Goal: Task Accomplishment & Management: Complete application form

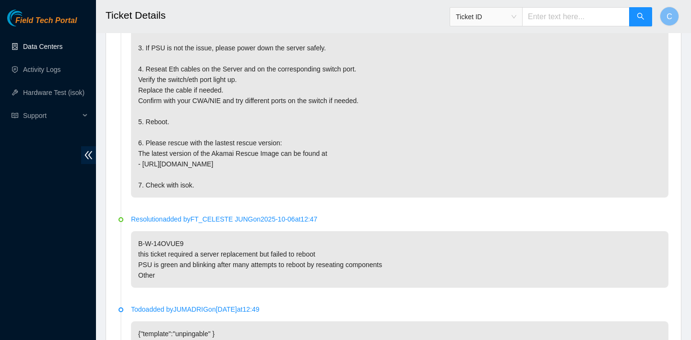
scroll to position [558, 0]
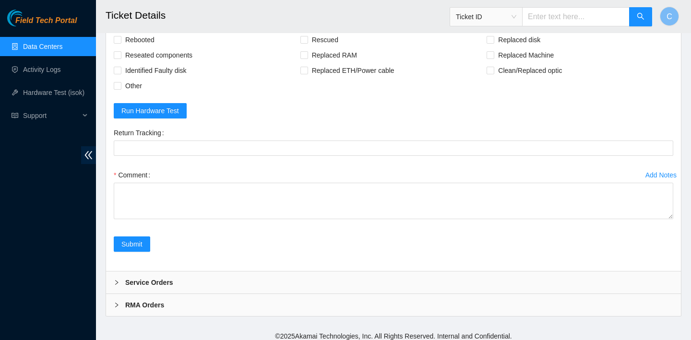
scroll to position [2260, 0]
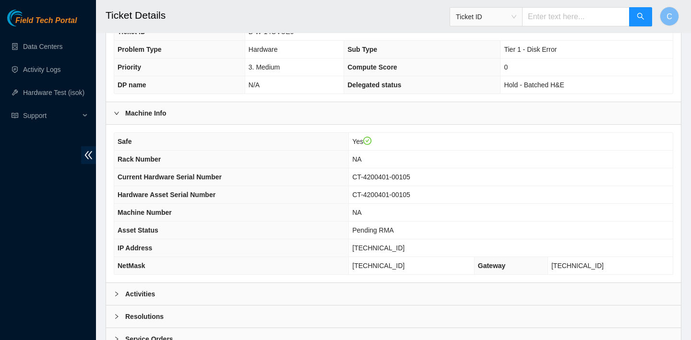
scroll to position [279, 0]
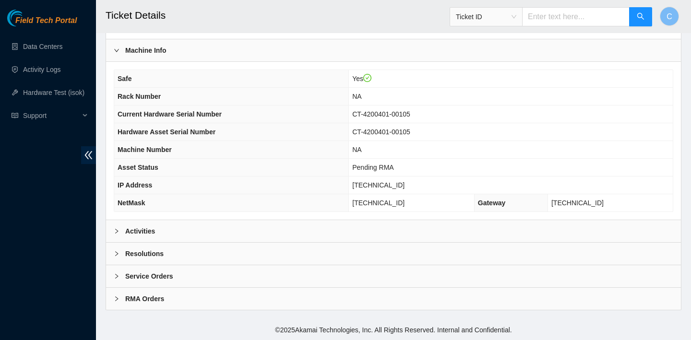
click at [247, 230] on div "Activities" at bounding box center [393, 231] width 575 height 22
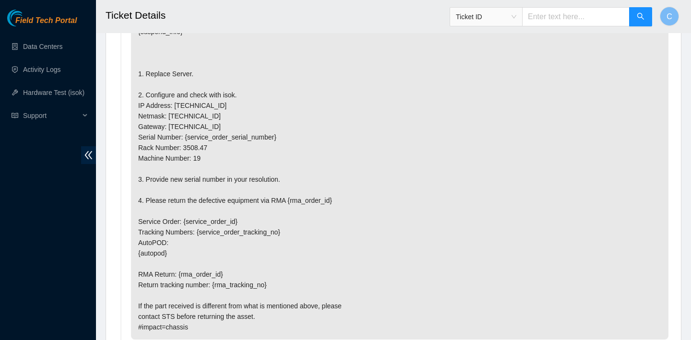
scroll to position [2013, 0]
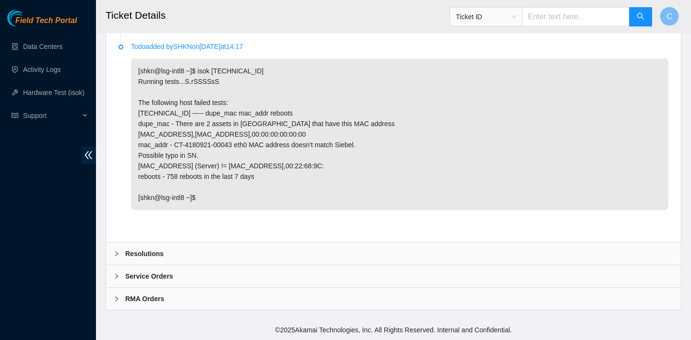
click at [230, 256] on div "Resolutions" at bounding box center [393, 254] width 575 height 22
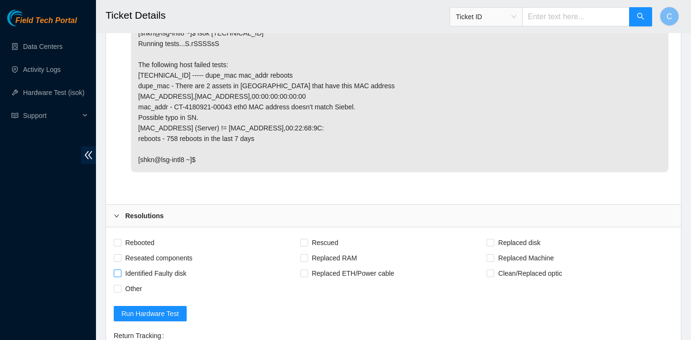
scroll to position [2057, 0]
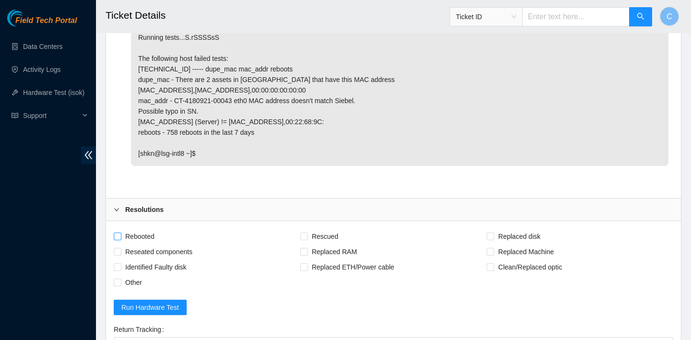
click at [149, 237] on span "Rebooted" at bounding box center [139, 236] width 37 height 15
click at [120, 237] on input "Rebooted" at bounding box center [117, 236] width 7 height 7
checkbox input "true"
click at [149, 248] on span "Reseated components" at bounding box center [158, 251] width 75 height 15
click at [120, 248] on input "Reseated components" at bounding box center [117, 251] width 7 height 7
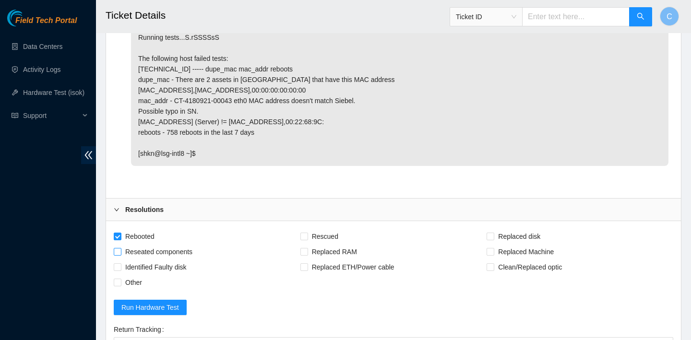
checkbox input "true"
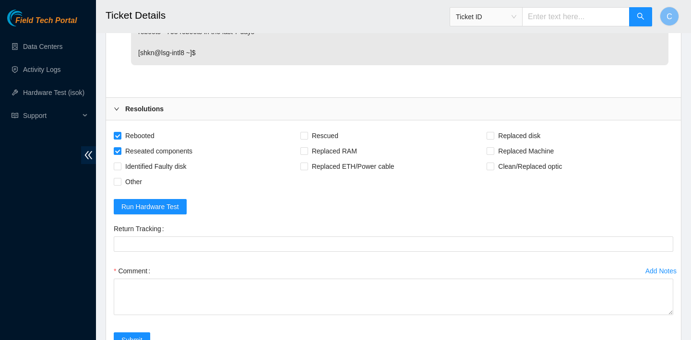
scroll to position [2174, 0]
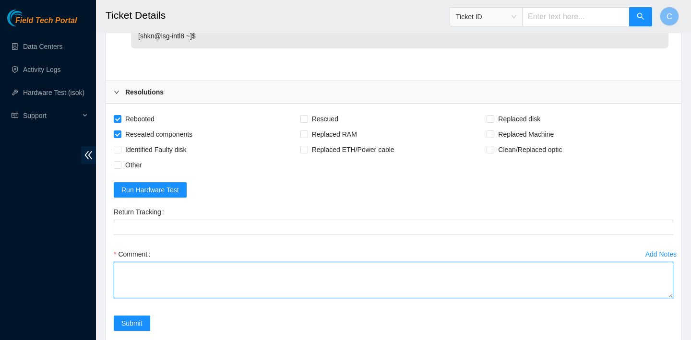
click at [288, 283] on textarea "Comment" at bounding box center [394, 280] width 560 height 36
type textarea "V"
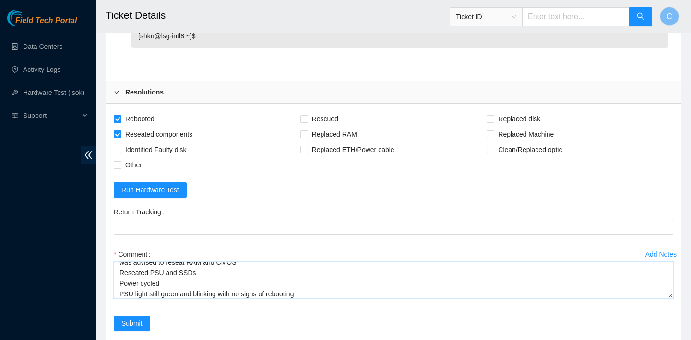
type textarea "verified SN contacted STS for server mix up attempt to configure was advised to…"
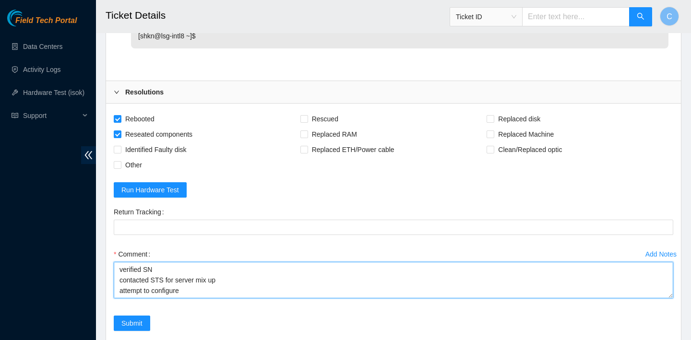
drag, startPoint x: 310, startPoint y: 293, endPoint x: 98, endPoint y: 254, distance: 215.2
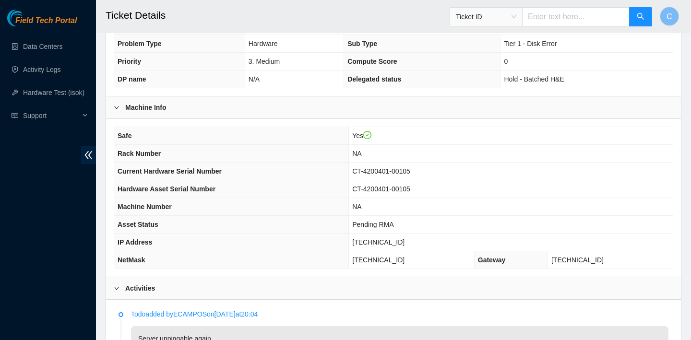
scroll to position [275, 0]
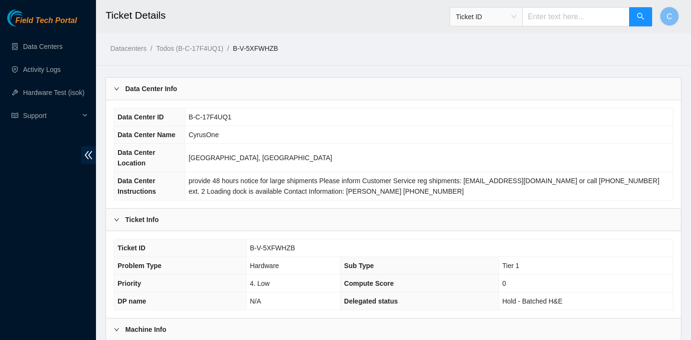
scroll to position [279, 0]
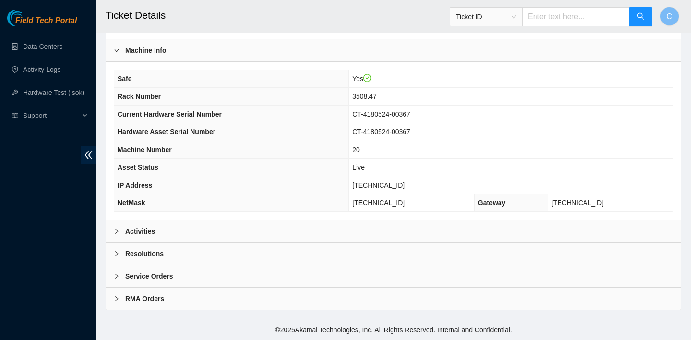
click at [264, 225] on div "Activities" at bounding box center [393, 231] width 575 height 22
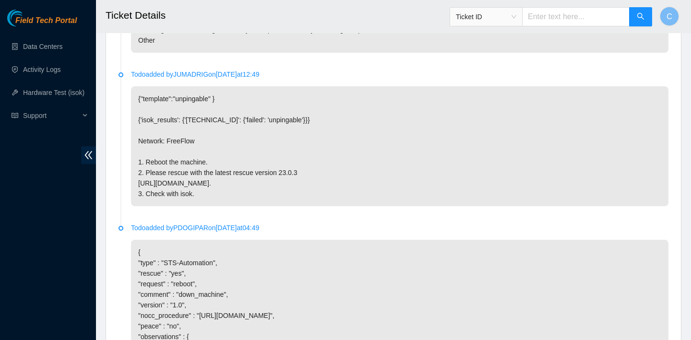
scroll to position [993, 0]
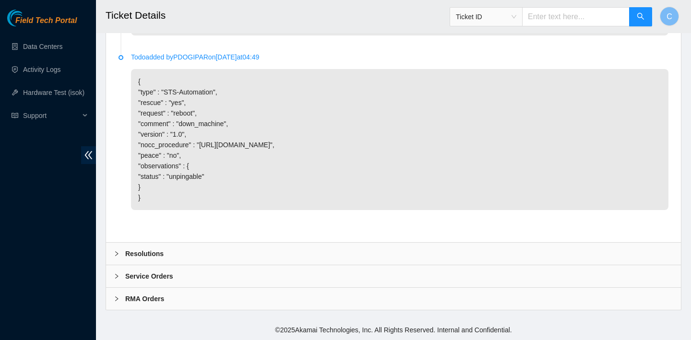
click at [252, 244] on div "Resolutions" at bounding box center [393, 254] width 575 height 22
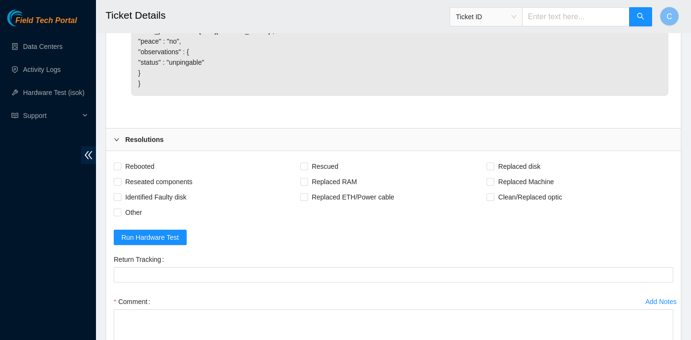
scroll to position [1134, 0]
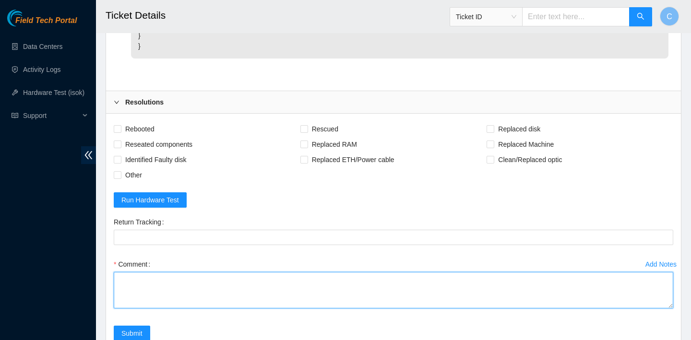
click at [203, 299] on textarea "Comment" at bounding box center [394, 290] width 560 height 36
paste textarea "verified SN contacted STS for server mix up attempt to configure was advised to…"
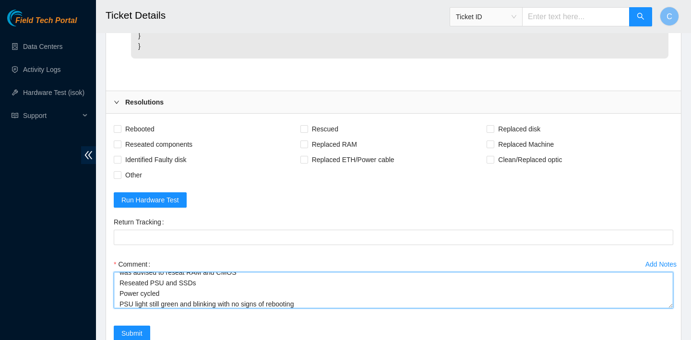
type textarea "verified SN contacted STS for server mix up attempt to configure was advised to…"
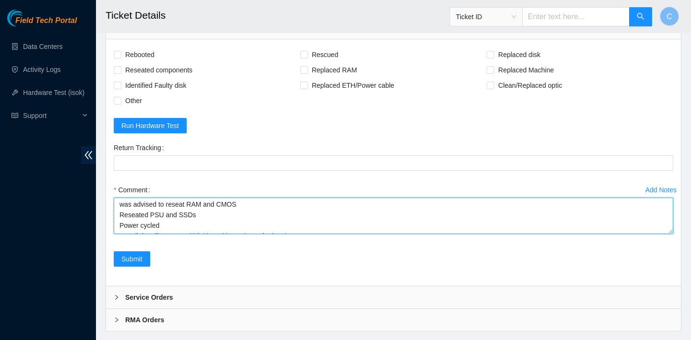
scroll to position [0, 0]
click at [235, 225] on textarea "verified SN contacted STS for server mix up attempt to configure was advised to…" at bounding box center [394, 216] width 560 height 36
drag, startPoint x: 119, startPoint y: 215, endPoint x: 226, endPoint y: 258, distance: 115.6
click at [226, 252] on div "Add Notes Comment verified SN contacted STS for server mix up attempt to config…" at bounding box center [393, 216] width 567 height 69
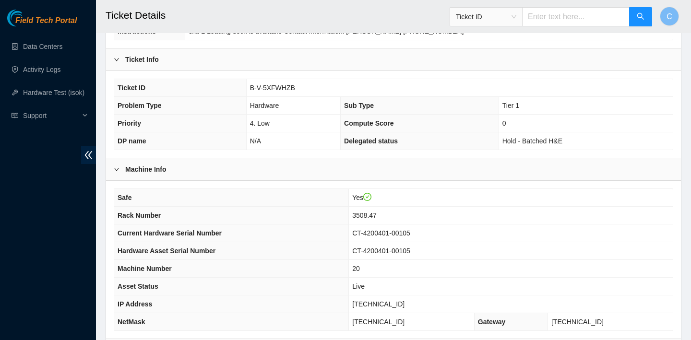
scroll to position [279, 0]
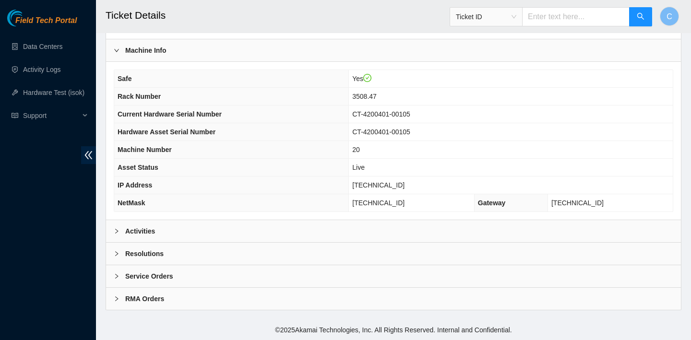
click at [382, 231] on div "Activities" at bounding box center [393, 231] width 575 height 22
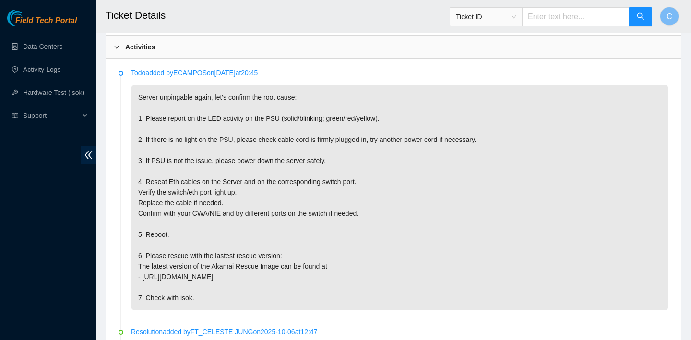
scroll to position [993, 0]
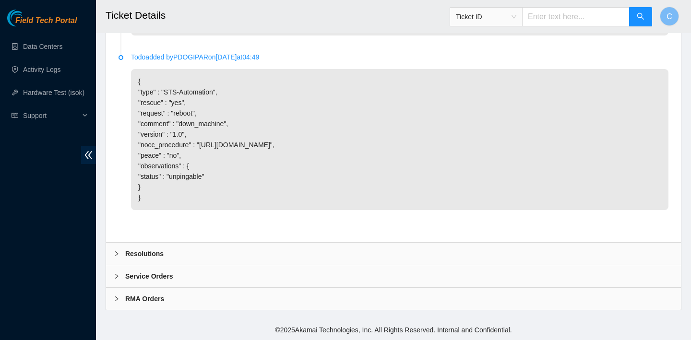
click at [304, 249] on div "Resolutions" at bounding box center [393, 254] width 575 height 22
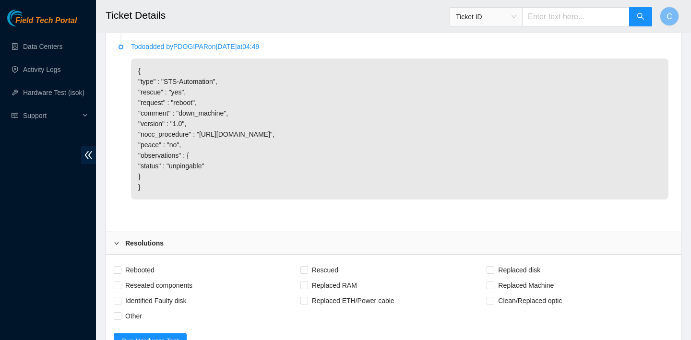
scroll to position [1103, 0]
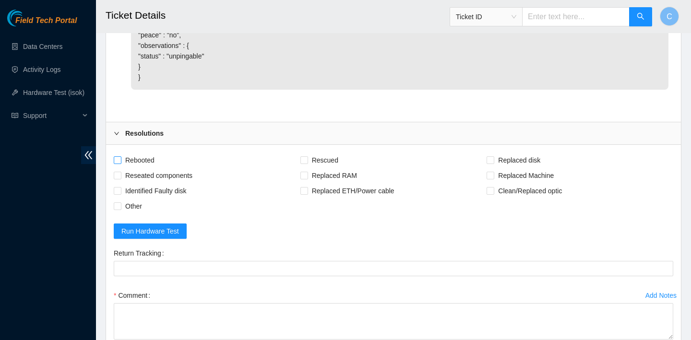
click at [149, 168] on span "Rebooted" at bounding box center [139, 160] width 37 height 15
click at [120, 163] on input "Rebooted" at bounding box center [117, 159] width 7 height 7
checkbox input "true"
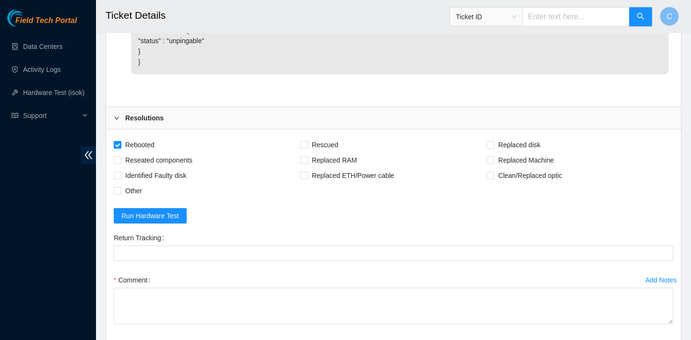
scroll to position [1151, 0]
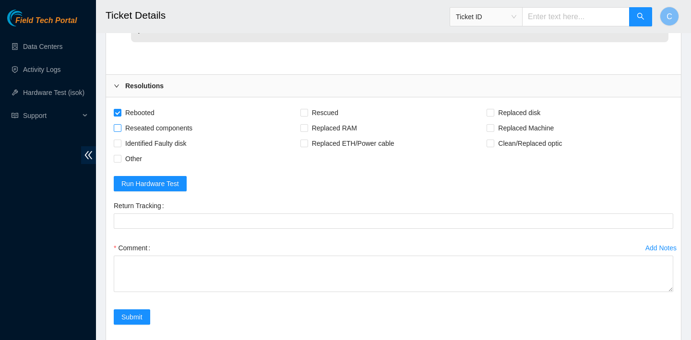
click at [149, 136] on span "Reseated components" at bounding box center [158, 127] width 75 height 15
click at [120, 131] on input "Reseated components" at bounding box center [117, 127] width 7 height 7
checkbox input "true"
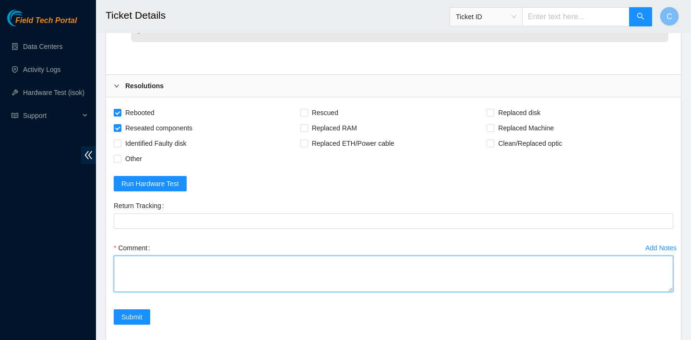
click at [187, 283] on textarea "Comment" at bounding box center [394, 274] width 560 height 36
paste textarea "verified SN contacted STS for server mix up attempt to configure was advised to…"
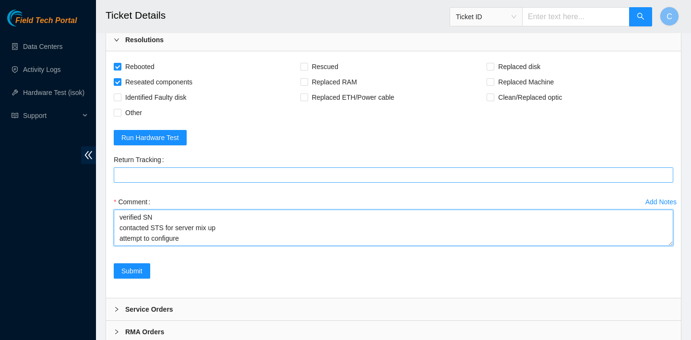
scroll to position [1199, 0]
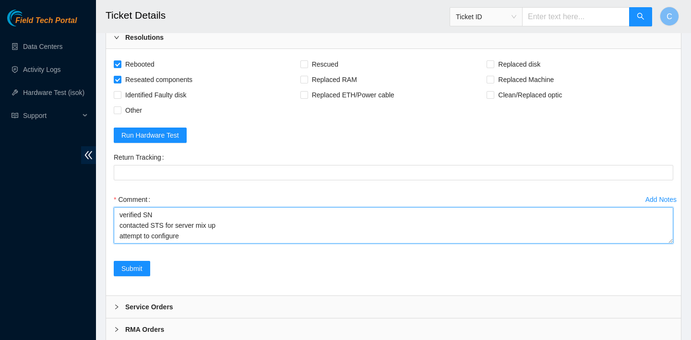
click at [224, 234] on textarea "verified SN contacted STS for server mix up attempt to configure was advised to…" at bounding box center [394, 225] width 560 height 36
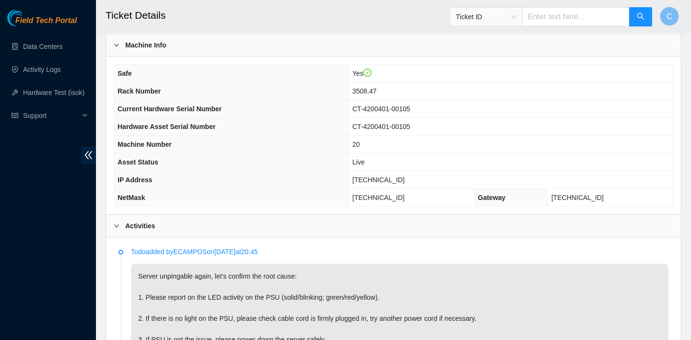
scroll to position [319, 0]
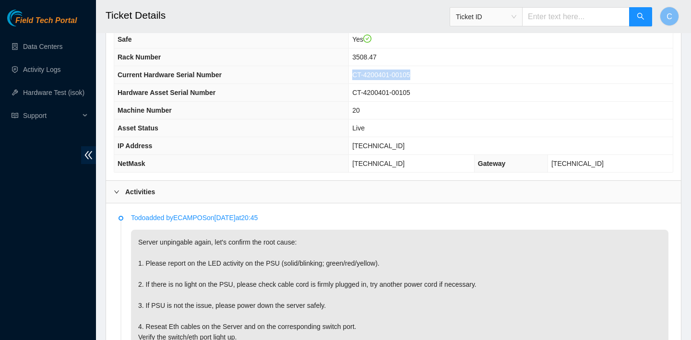
drag, startPoint x: 438, startPoint y: 73, endPoint x: 369, endPoint y: 72, distance: 69.1
click at [369, 72] on td "CT-4200401-00105" at bounding box center [511, 75] width 324 height 18
copy span "CT-4200401-00105"
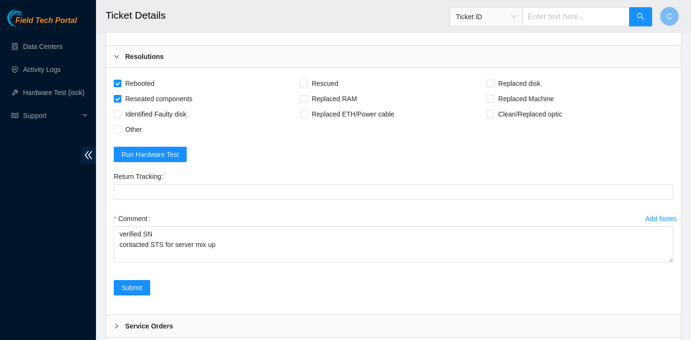
scroll to position [1240, 0]
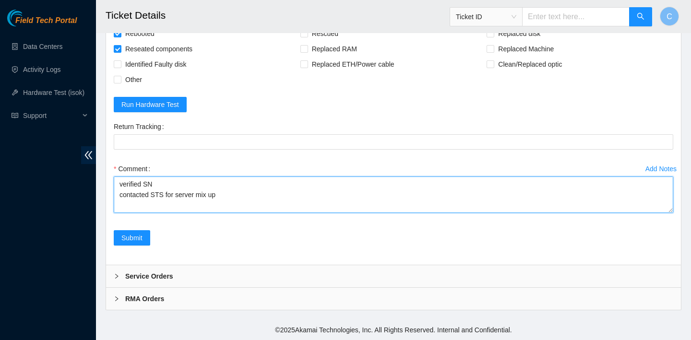
click at [198, 204] on textarea "verified SN contacted STS for server mix up attempt to configure was advised to…" at bounding box center [394, 195] width 560 height 36
click at [304, 204] on textarea "verified SN contacted STS for server mix up attempt to configure was advised to…" at bounding box center [394, 195] width 560 height 36
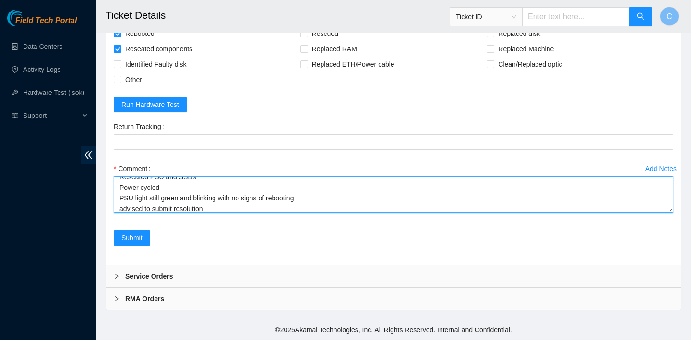
scroll to position [60, 0]
click at [206, 208] on textarea "verified SN contacted STS for server mix up attempt to configure was advised to…" at bounding box center [394, 195] width 560 height 36
click at [125, 199] on textarea "verified SN contacted STS for server mix up attempt to configure was advised to…" at bounding box center [394, 195] width 560 height 36
click at [122, 189] on textarea "verified SN contacted STS for server mix up attempt to configure Was advised to…" at bounding box center [394, 195] width 560 height 36
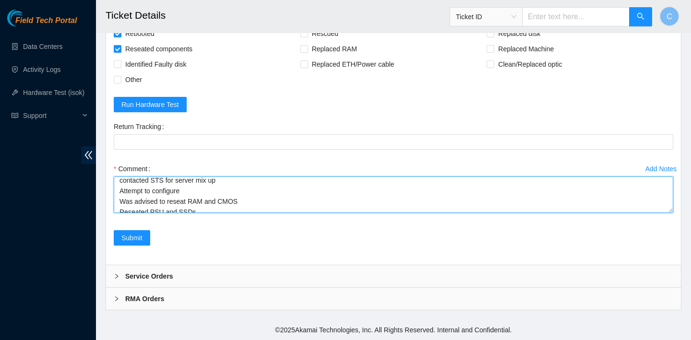
scroll to position [12, 0]
click at [123, 180] on textarea "verified SN contacted STS for server mix up Attempt to configure Was advised to…" at bounding box center [394, 195] width 560 height 36
click at [121, 182] on textarea "verified SN Contacted STS for server mix up Attempt to configure Was advised to…" at bounding box center [394, 195] width 560 height 36
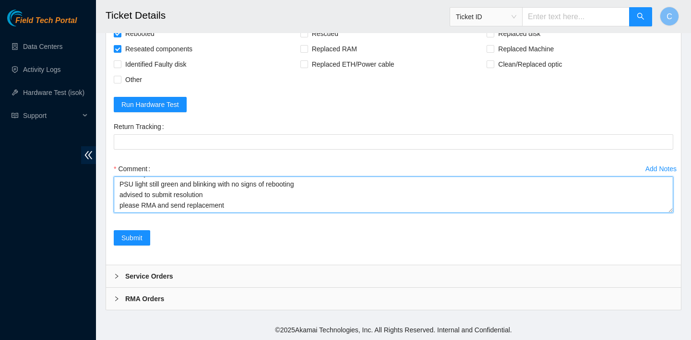
click at [123, 195] on textarea "Verified SN Contacted STS for server mix up Attempt to configure Was advised to…" at bounding box center [394, 195] width 560 height 36
click at [123, 206] on textarea "Verified SN Contacted STS for server mix up Attempt to configure Was advised to…" at bounding box center [394, 195] width 560 height 36
type textarea "Verified SN Contacted STS for server mix up Attempt to configure Was advised to…"
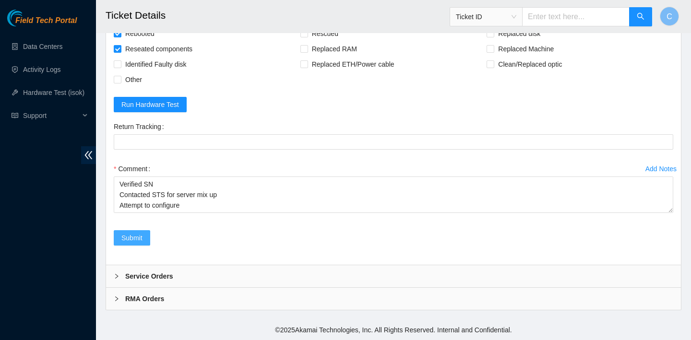
click at [139, 241] on span "Submit" at bounding box center [131, 238] width 21 height 11
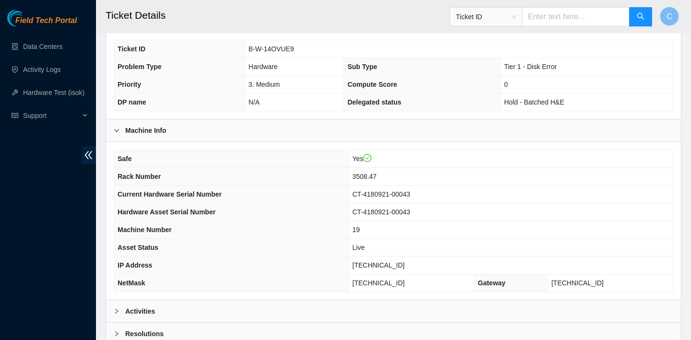
scroll to position [279, 0]
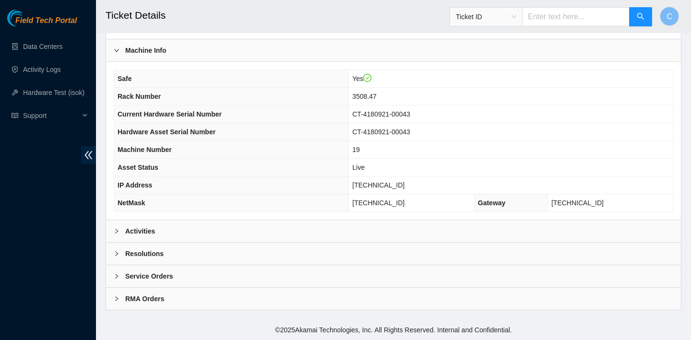
click at [279, 225] on div "Activities" at bounding box center [393, 231] width 575 height 22
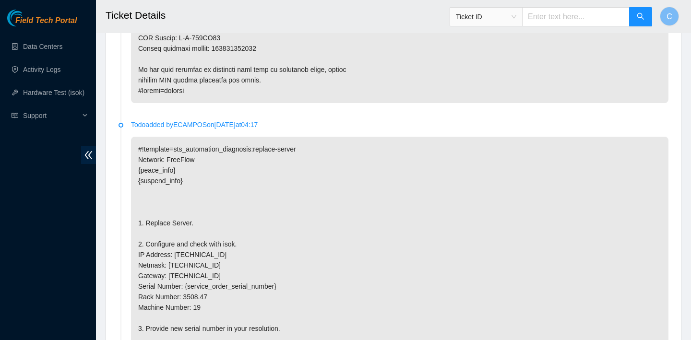
scroll to position [2013, 0]
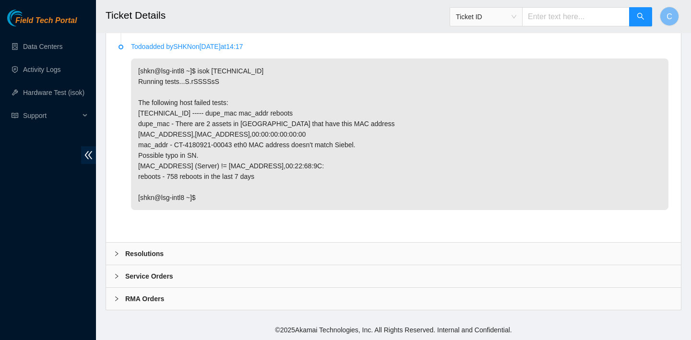
click at [234, 248] on div "Resolutions" at bounding box center [393, 254] width 575 height 22
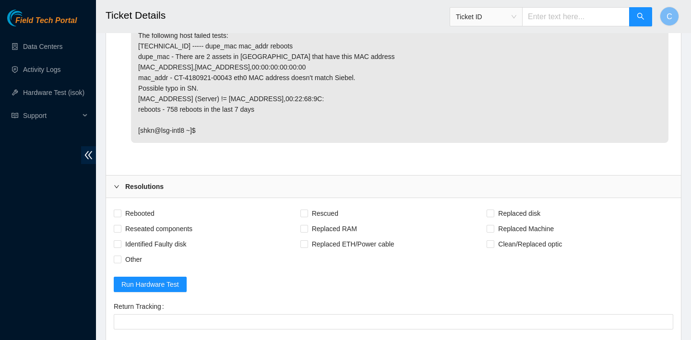
scroll to position [2104, 0]
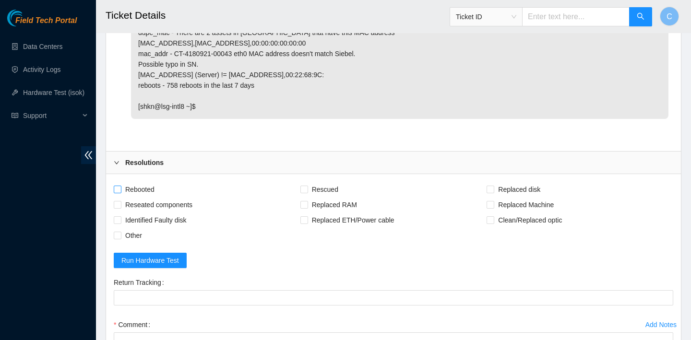
click at [146, 187] on span "Rebooted" at bounding box center [139, 189] width 37 height 15
click at [120, 187] on input "Rebooted" at bounding box center [117, 189] width 7 height 7
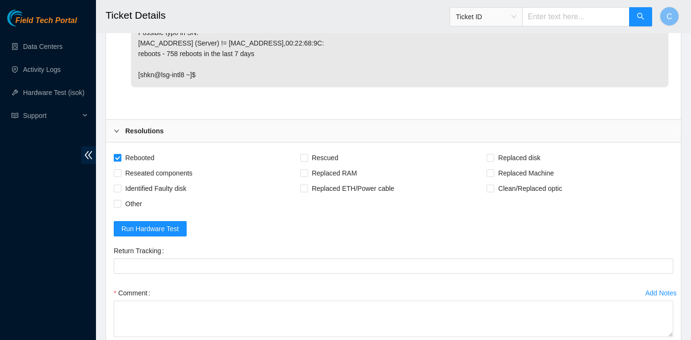
click at [148, 155] on span "Rebooted" at bounding box center [139, 157] width 37 height 15
click at [120, 155] on input "Rebooted" at bounding box center [117, 157] width 7 height 7
checkbox input "false"
click at [139, 203] on span "Other" at bounding box center [133, 203] width 24 height 15
click at [120, 203] on input "Other" at bounding box center [117, 203] width 7 height 7
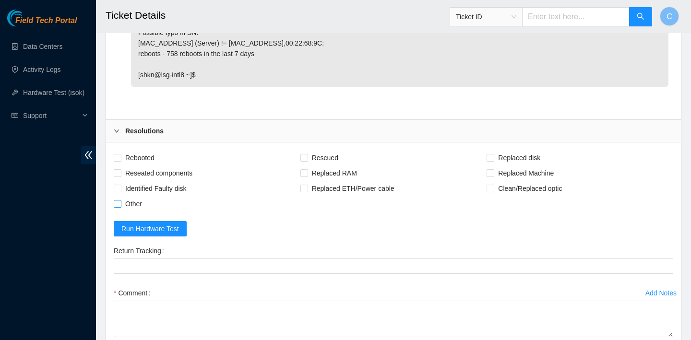
checkbox input "true"
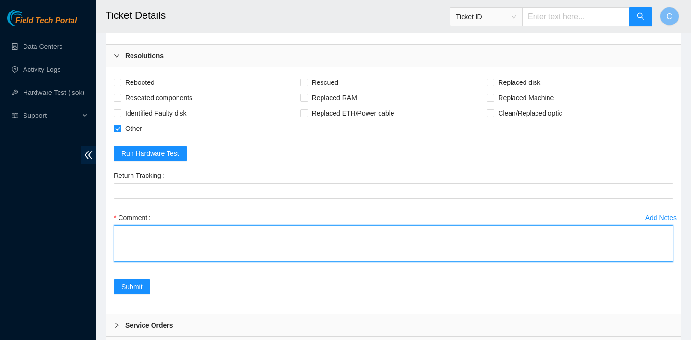
click at [142, 237] on textarea "Comment" at bounding box center [394, 244] width 560 height 36
click at [204, 242] on textarea "verified SN server replacement mix-up contacted STS for help contacted logistic…" at bounding box center [394, 244] width 560 height 36
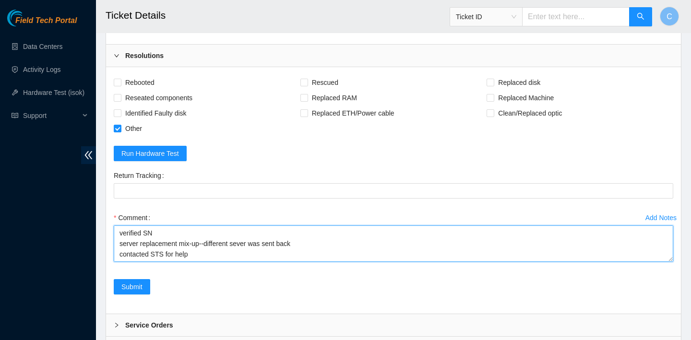
paste textarea "CT-4180524-00367"
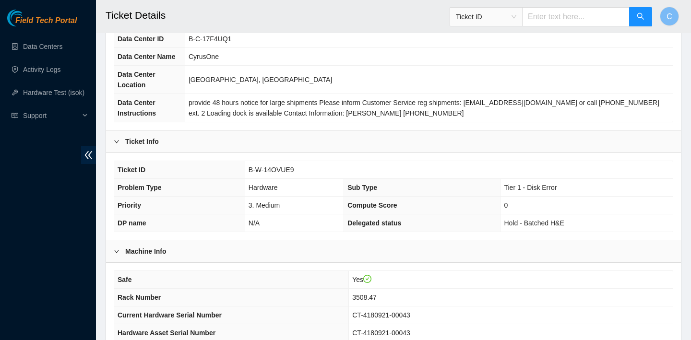
scroll to position [216, 0]
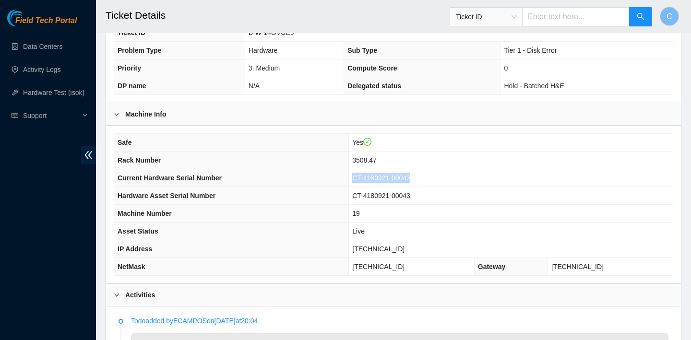
drag, startPoint x: 435, startPoint y: 176, endPoint x: 365, endPoint y: 174, distance: 70.1
click at [365, 174] on tr "Current Hardware Serial Number CT-4180921-00043" at bounding box center [393, 178] width 559 height 18
copy tr "CT-4180921-00043"
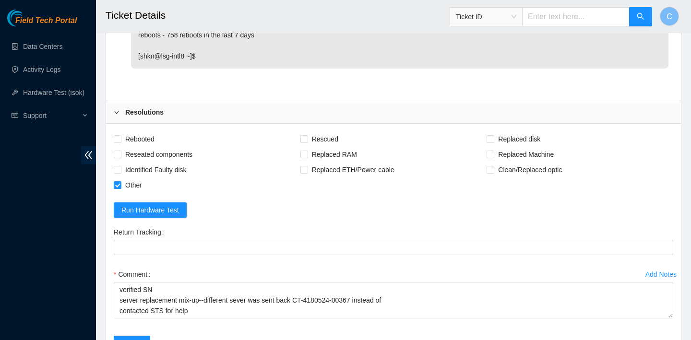
scroll to position [2260, 0]
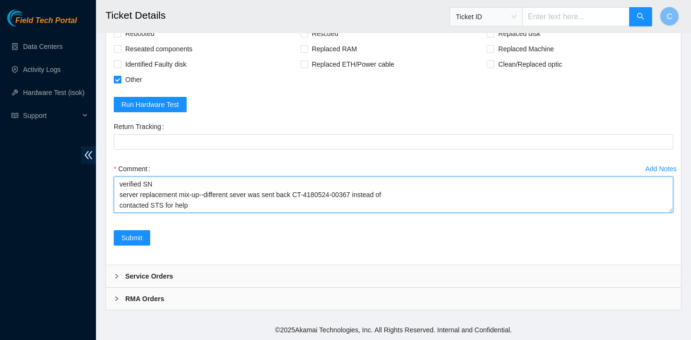
click at [415, 196] on textarea "verified SN server replacement mix-up--different sever was sent back CT-4180524…" at bounding box center [394, 195] width 560 height 36
paste textarea "CT-4180921-00043"
click at [403, 191] on textarea "verified SN server replacement mix-up--different sever was sent back CT-4180524…" at bounding box center [394, 195] width 560 height 36
click at [408, 193] on textarea "verified SN server replacement mix-up--different sever was sent back CT-4180524…" at bounding box center [394, 195] width 560 height 36
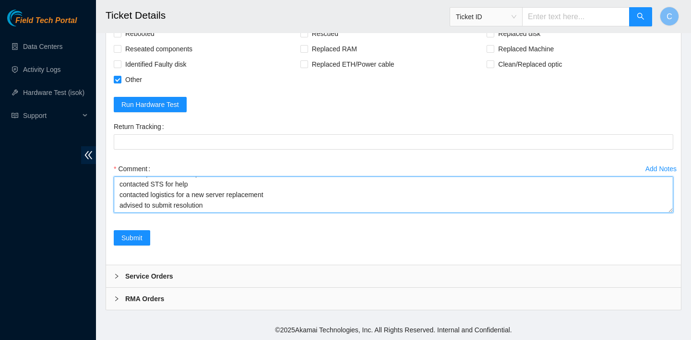
click at [290, 191] on textarea "verified SN server replacement mix-up--different sever was sent back CT-4180524…" at bounding box center [394, 195] width 560 height 36
drag, startPoint x: 467, startPoint y: 196, endPoint x: 401, endPoint y: 195, distance: 65.3
click at [401, 195] on textarea "verified SN server replacement mix-up--different sever was sent back CT-4180524…" at bounding box center [394, 195] width 560 height 36
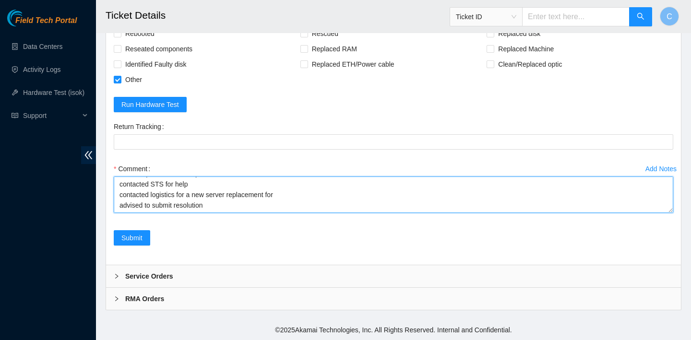
click at [299, 194] on textarea "verified SN server replacement mix-up--different sever was sent back CT-4180524…" at bounding box center [394, 195] width 560 height 36
paste textarea "CT-4180921-00043"
click at [212, 206] on textarea "verified SN server replacement mix-up--different sever was sent back CT-4180524…" at bounding box center [394, 195] width 560 height 36
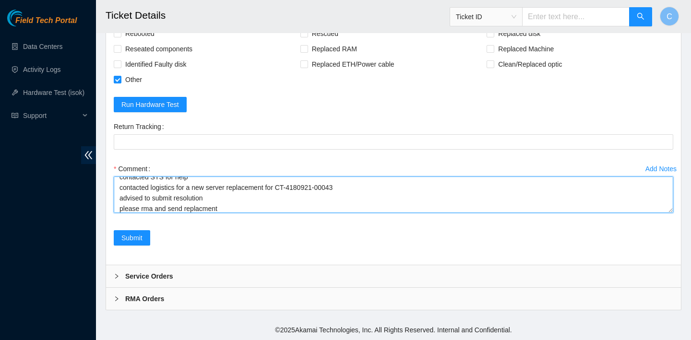
click at [206, 207] on textarea "verified SN server replacement mix-up--different sever was sent back CT-4180524…" at bounding box center [394, 195] width 560 height 36
type textarea "verified SN server replacement mix-up--different sever was sent back CT-4180524…"
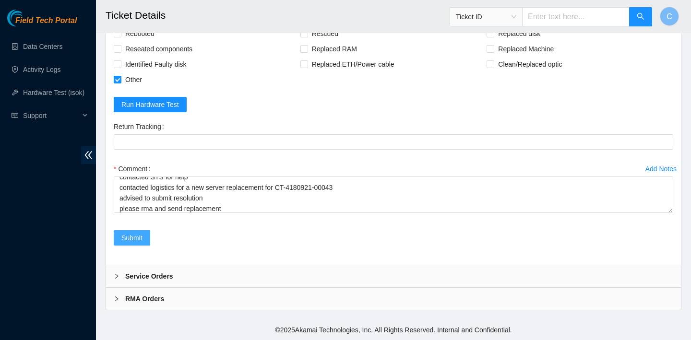
click at [143, 236] on button "Submit" at bounding box center [132, 237] width 36 height 15
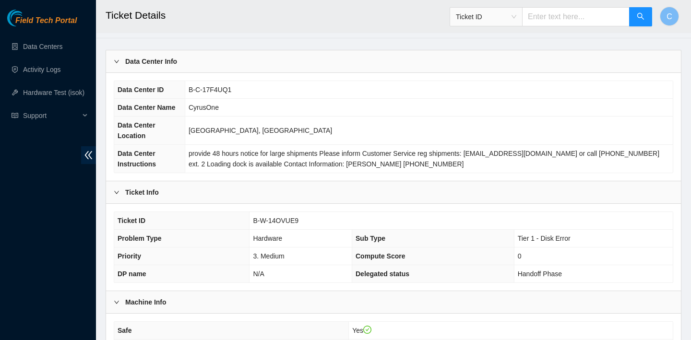
scroll to position [43, 0]
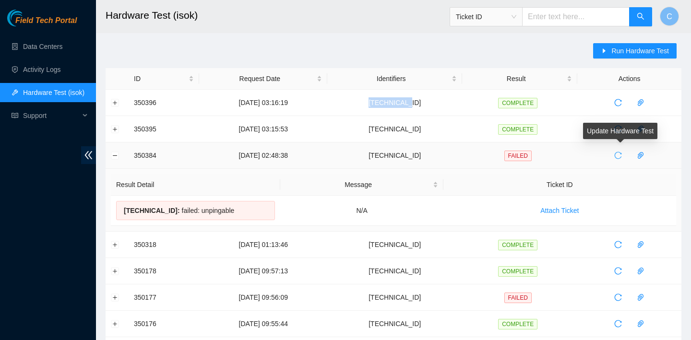
click at [625, 154] on span "reload" at bounding box center [618, 156] width 14 height 8
click at [625, 153] on span "reload" at bounding box center [618, 156] width 14 height 8
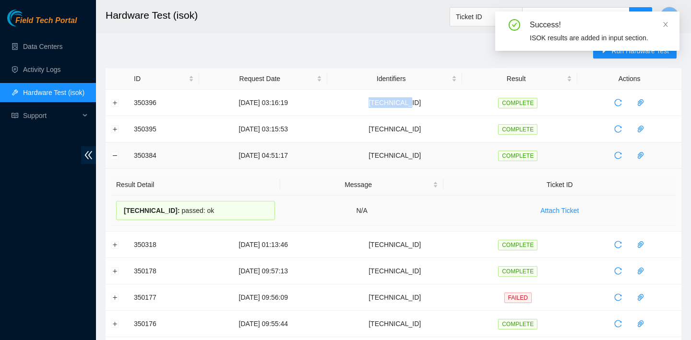
drag, startPoint x: 240, startPoint y: 210, endPoint x: 123, endPoint y: 207, distance: 117.2
click at [123, 207] on div "23.36.67.72 : passed: ok" at bounding box center [195, 210] width 159 height 19
copy div "23.36.67.72 : passed: ok"
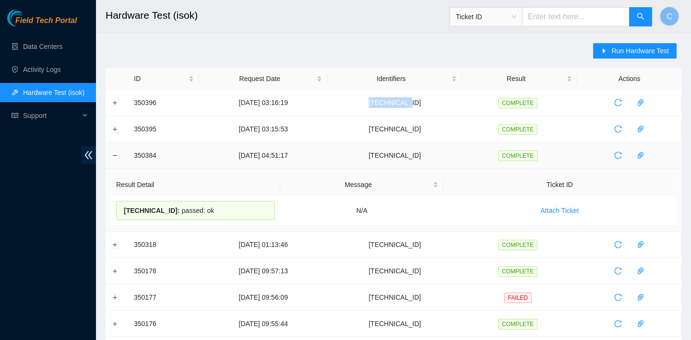
copy div "23.36.67.72 : passed: ok"
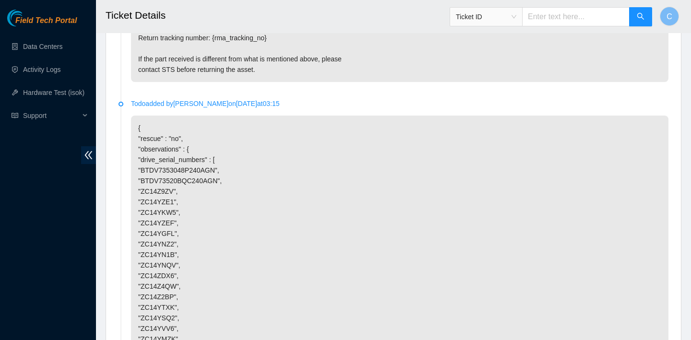
scroll to position [2055, 0]
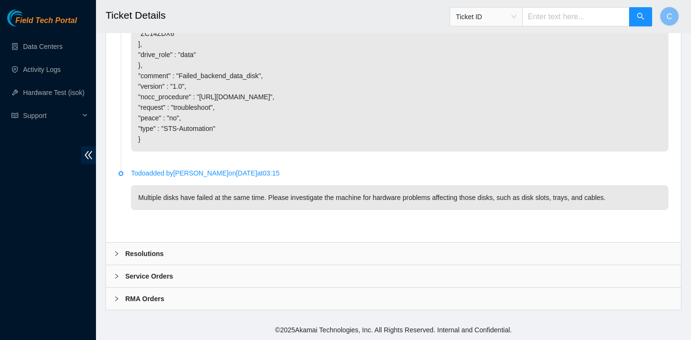
click at [310, 249] on div "Resolutions" at bounding box center [393, 254] width 575 height 22
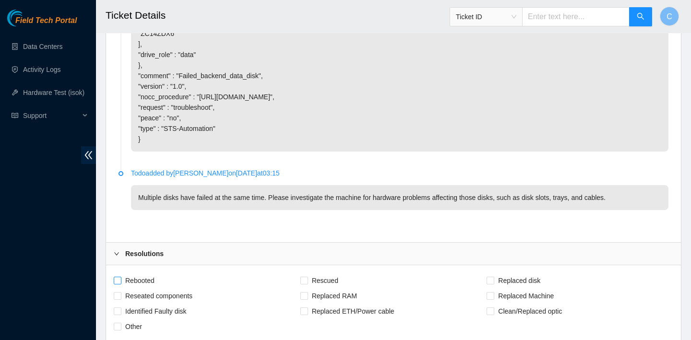
click at [145, 276] on span "Rebooted" at bounding box center [139, 280] width 37 height 15
click at [120, 277] on input "Rebooted" at bounding box center [117, 280] width 7 height 7
checkbox input "true"
click at [536, 278] on span "Replaced disk" at bounding box center [519, 280] width 50 height 15
click at [493, 278] on input "Replaced disk" at bounding box center [490, 280] width 7 height 7
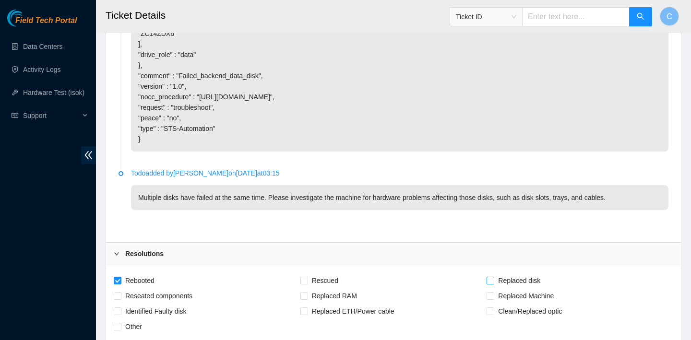
checkbox input "true"
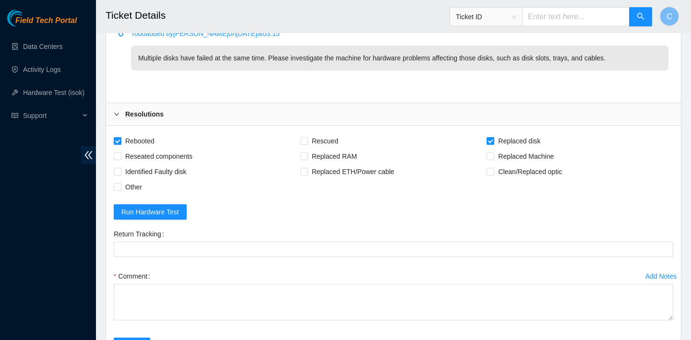
scroll to position [2302, 0]
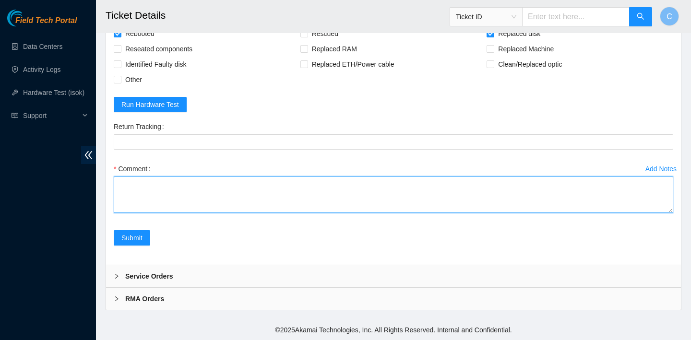
click at [254, 184] on textarea "Comment" at bounding box center [394, 195] width 560 height 36
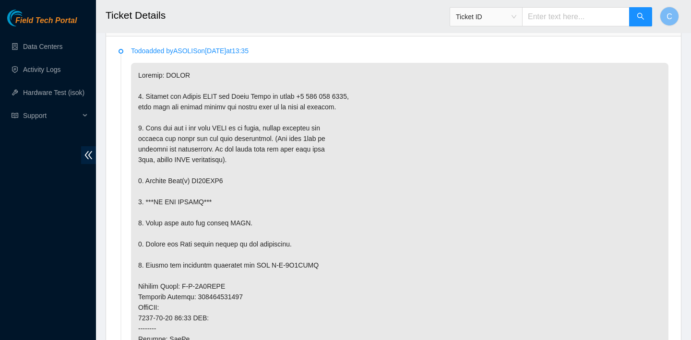
scroll to position [559, 0]
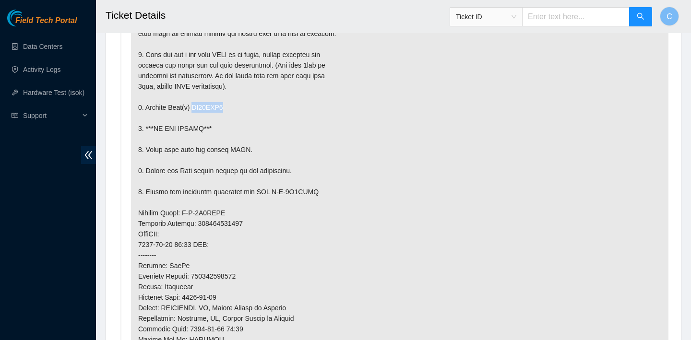
drag, startPoint x: 233, startPoint y: 106, endPoint x: 197, endPoint y: 105, distance: 36.0
click at [197, 105] on p at bounding box center [400, 234] width 538 height 490
copy p "ZC14ZDX6"
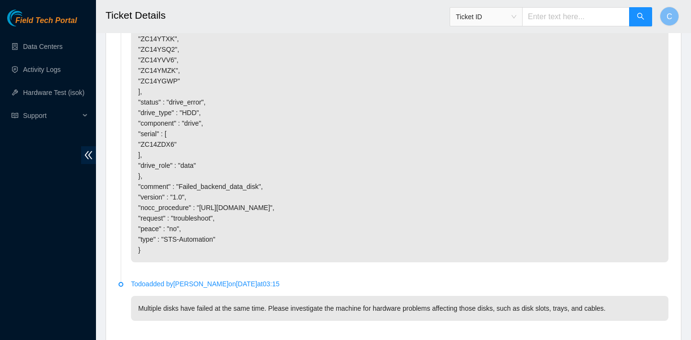
scroll to position [2302, 0]
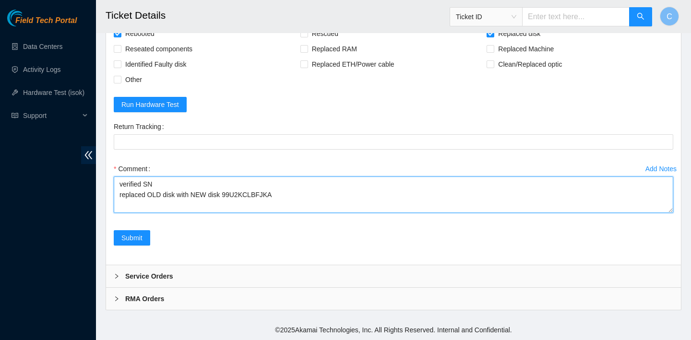
click at [179, 194] on textarea "verified SN replaced OLD disk with NEW disk 99U2KCLBFJKA" at bounding box center [394, 195] width 560 height 36
paste textarea "ZC14ZDX6"
click at [324, 195] on textarea "verified SN replaced OLD disk ZC14ZDX6 with NEW disk 99U2KCLBFJKA" at bounding box center [394, 195] width 560 height 36
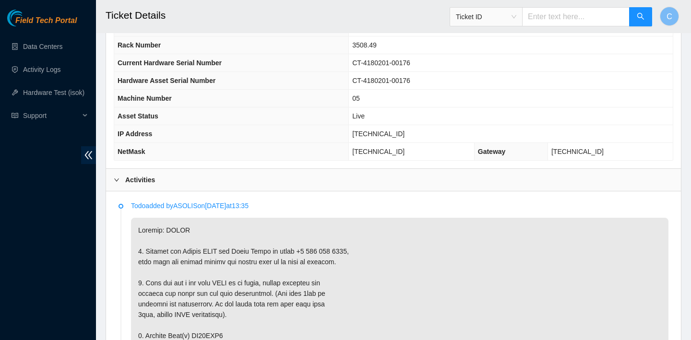
scroll to position [202, 0]
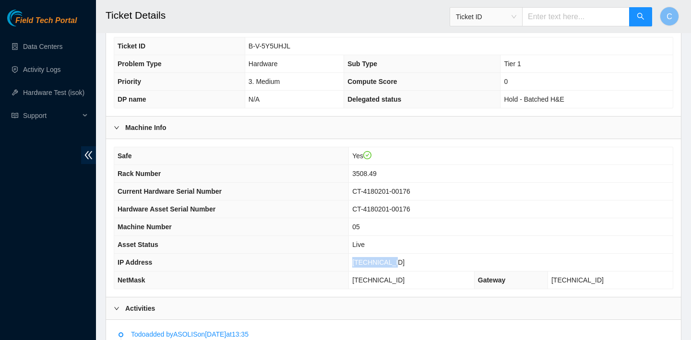
drag, startPoint x: 410, startPoint y: 260, endPoint x: 363, endPoint y: 260, distance: 47.0
click at [363, 260] on td "23.208.165.8" at bounding box center [511, 263] width 324 height 18
copy span "23.208.165.8"
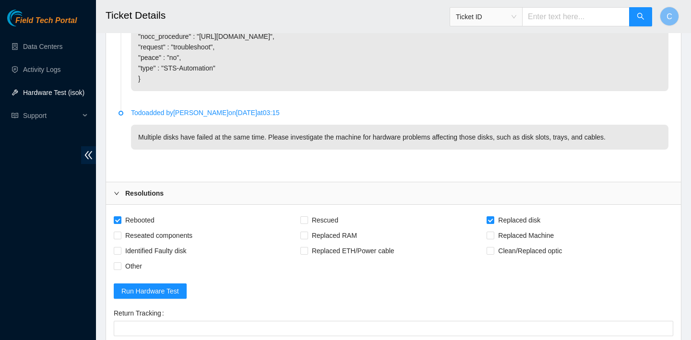
scroll to position [2302, 0]
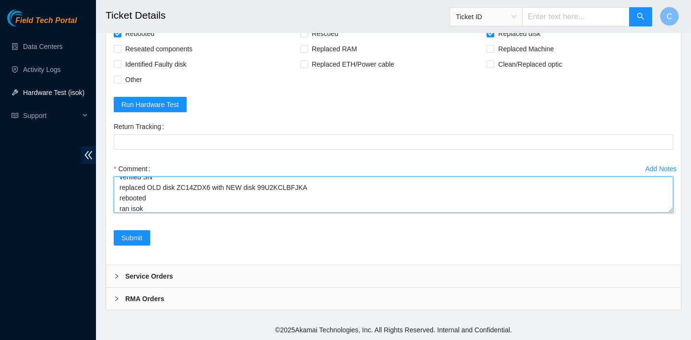
click at [160, 211] on textarea "verified SN replaced OLD disk ZC14ZDX6 with NEW disk 99U2KCLBFJKA rebooted ran …" at bounding box center [394, 195] width 560 height 36
paste textarea "23.208.165.8 : passed: ok"
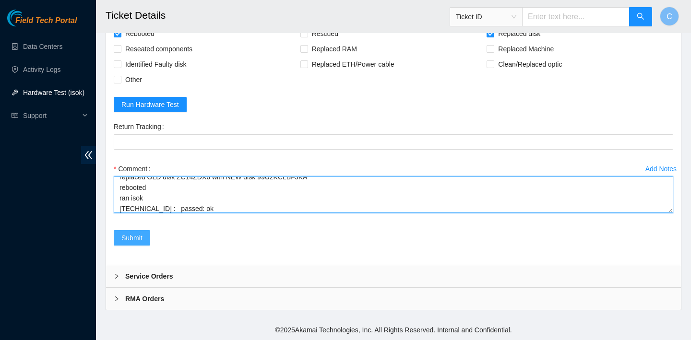
type textarea "verified SN replaced OLD disk ZC14ZDX6 with NEW disk 99U2KCLBFJKA rebooted ran …"
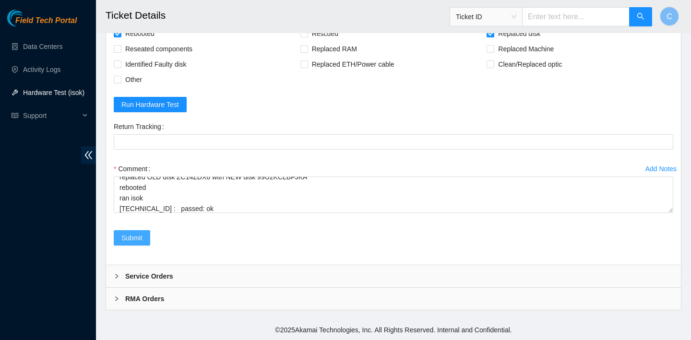
click at [133, 238] on span "Submit" at bounding box center [131, 238] width 21 height 11
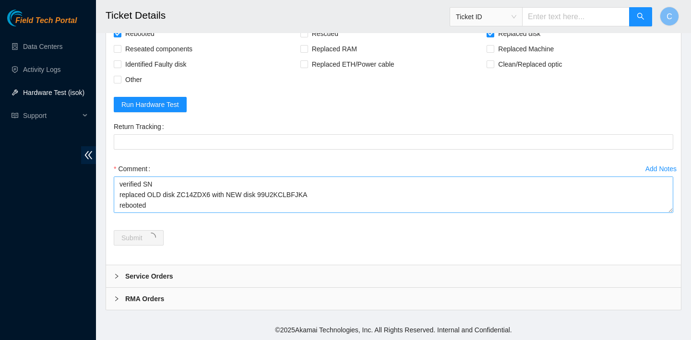
scroll to position [0, 0]
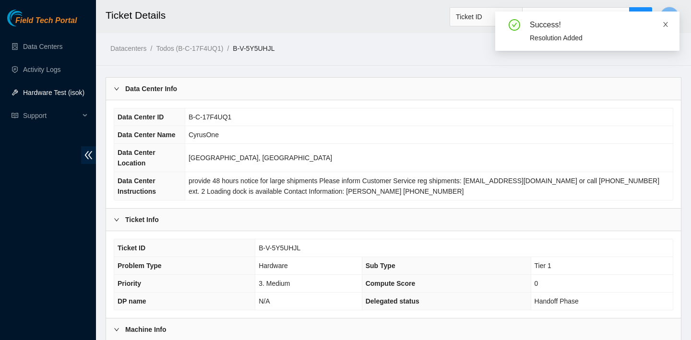
click at [668, 22] on icon "close" at bounding box center [665, 24] width 7 height 7
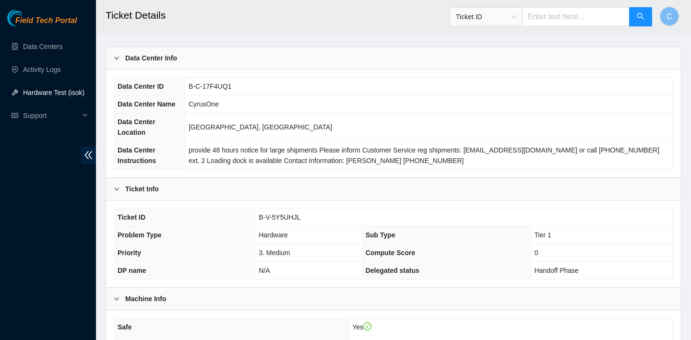
scroll to position [31, 0]
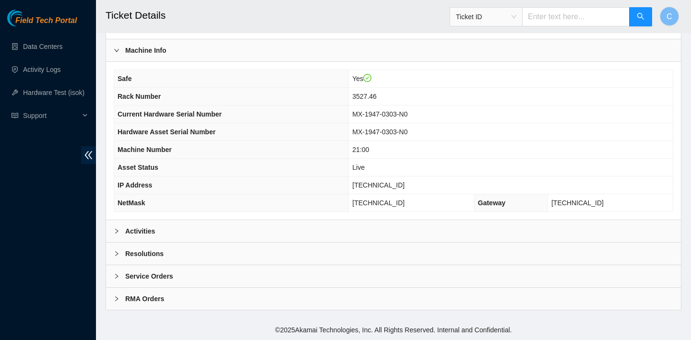
click at [240, 227] on div "Activities" at bounding box center [393, 231] width 575 height 22
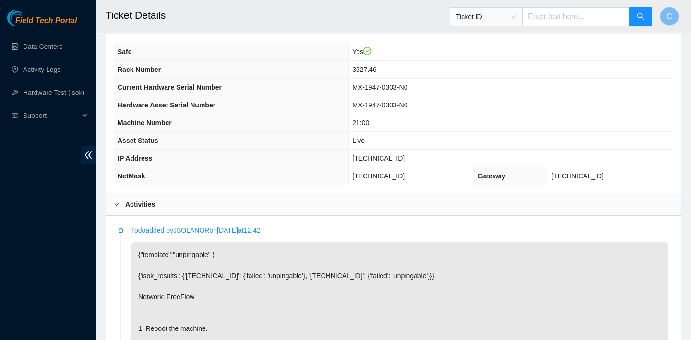
scroll to position [303, 0]
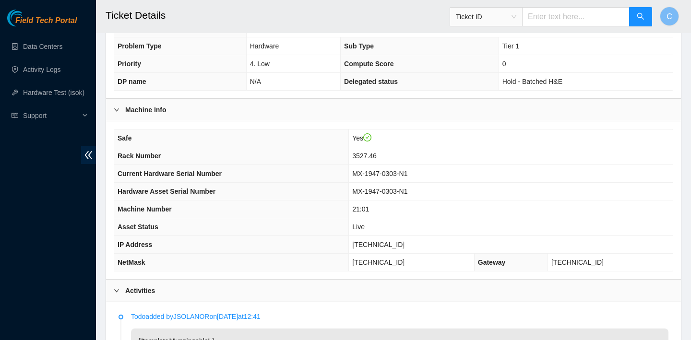
scroll to position [186, 0]
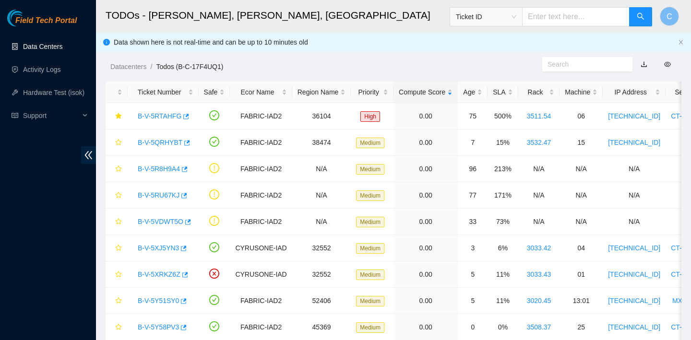
scroll to position [400, 0]
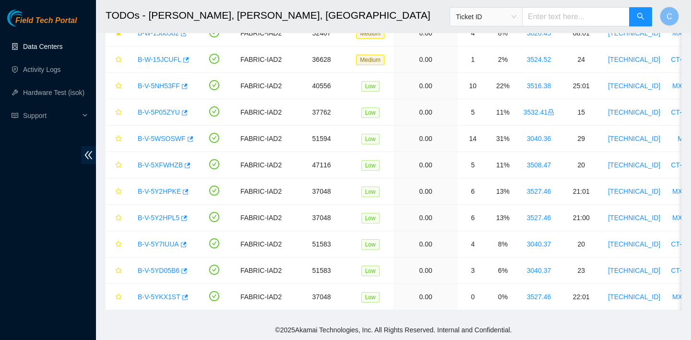
click at [41, 43] on link "Data Centers" at bounding box center [42, 47] width 39 height 8
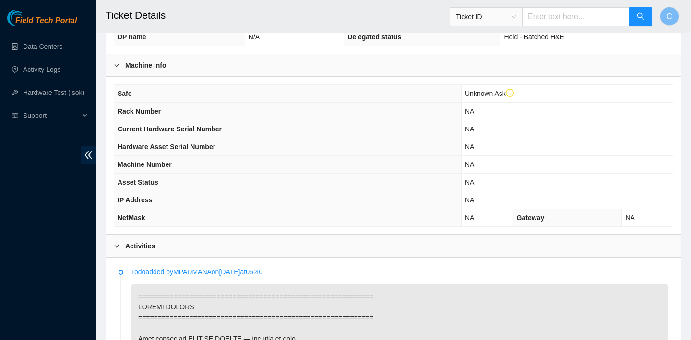
scroll to position [263, 0]
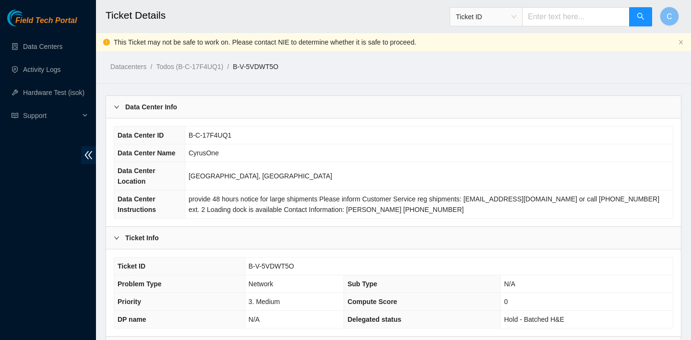
scroll to position [298, 0]
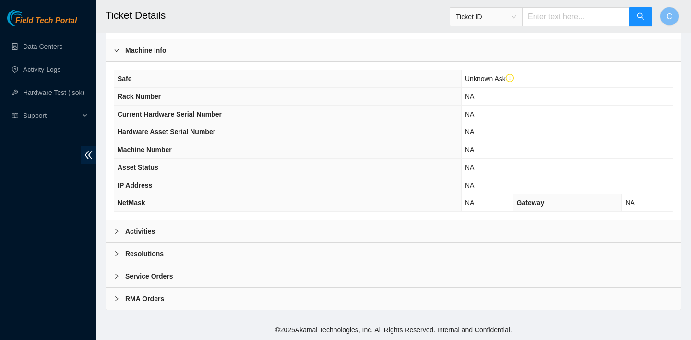
click at [259, 225] on div "Activities" at bounding box center [393, 231] width 575 height 22
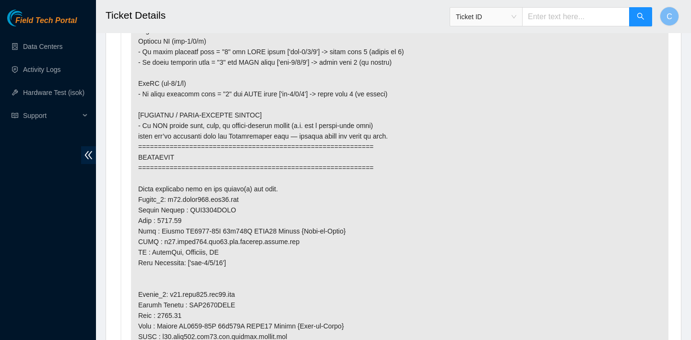
scroll to position [701, 0]
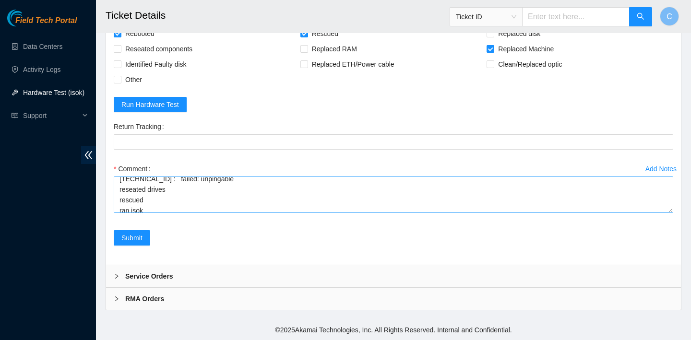
scroll to position [169, 0]
click at [205, 213] on textarea "verified SN powered down replaced OLD machine CT-4220916-01359 with NEW machine…" at bounding box center [394, 195] width 560 height 36
click at [163, 213] on textarea "verified SN powered down replaced OLD machine CT-4220916-01359 with NEW machine…" at bounding box center [394, 195] width 560 height 36
drag, startPoint x: 227, startPoint y: 248, endPoint x: 120, endPoint y: 246, distance: 106.6
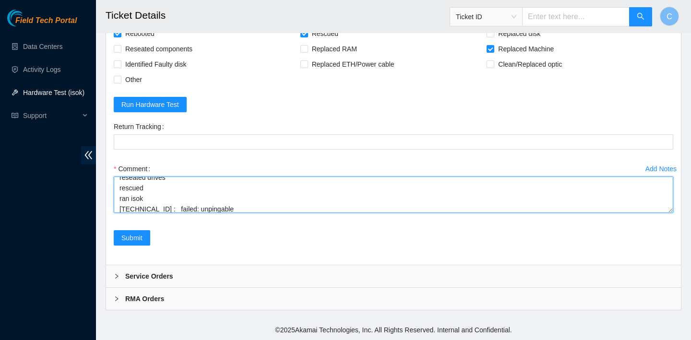
click at [120, 213] on textarea "verified SN powered down replaced OLD machine CT-4220916-01359 with NEW machine…" at bounding box center [394, 195] width 560 height 36
click at [119, 213] on textarea "verified SN powered down replaced OLD machine CT-4220916-01359 with NEW machine…" at bounding box center [394, 195] width 560 height 36
drag, startPoint x: 119, startPoint y: 250, endPoint x: 220, endPoint y: 248, distance: 101.3
click at [220, 213] on textarea "verified SN powered down replaced OLD machine CT-4220916-01359 with NEW machine…" at bounding box center [394, 195] width 560 height 36
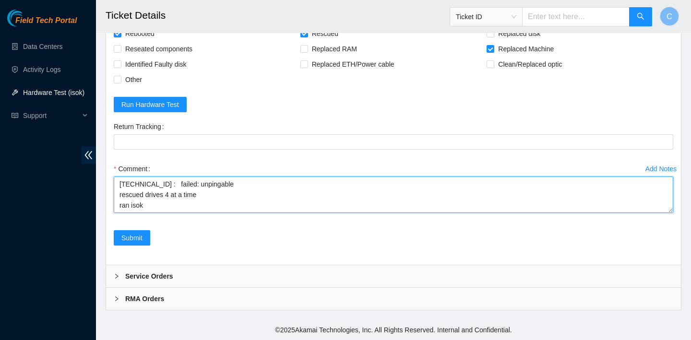
scroll to position [151, 0]
click at [135, 213] on textarea "verified SN powered down replaced OLD machine CT-4220916-01359 with NEW machine…" at bounding box center [394, 195] width 560 height 36
paste textarea "23.36.67.72 : failed: unpingable"
click at [122, 213] on textarea "verified SN powered down replaced OLD machine CT-4220916-01359 with NEW machine…" at bounding box center [394, 195] width 560 height 36
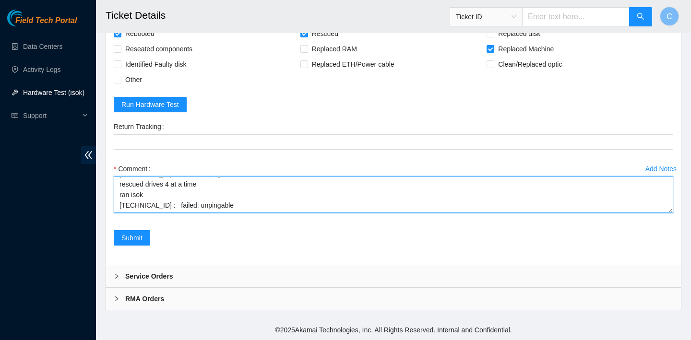
click at [228, 213] on textarea "verified SN powered down replaced OLD machine CT-4220916-01359 with NEW machine…" at bounding box center [394, 195] width 560 height 36
paste textarea "23.36.67.72 : failed: unpingable"
drag, startPoint x: 229, startPoint y: 262, endPoint x: 132, endPoint y: 262, distance: 96.5
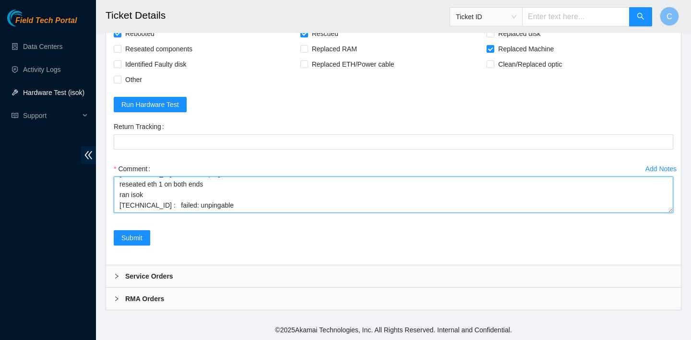
click at [132, 213] on textarea "verified SN powered down replaced OLD machine CT-4220916-01359 with NEW machine…" at bounding box center [394, 195] width 560 height 36
paste textarea "23.36.67.72 : passed: ok"
type textarea "verified SN powered down replaced OLD machine CT-4220916-01359 with NEW machine…"
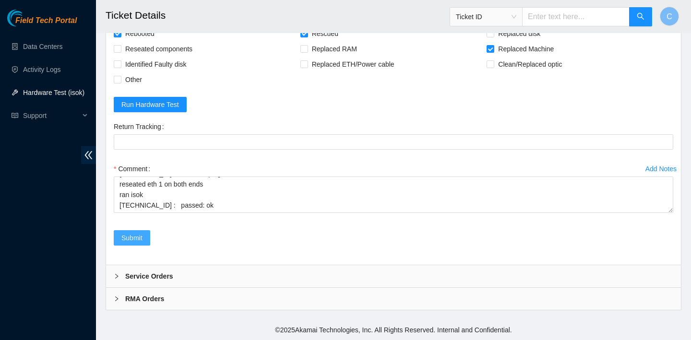
click at [142, 243] on span "Submit" at bounding box center [131, 238] width 21 height 11
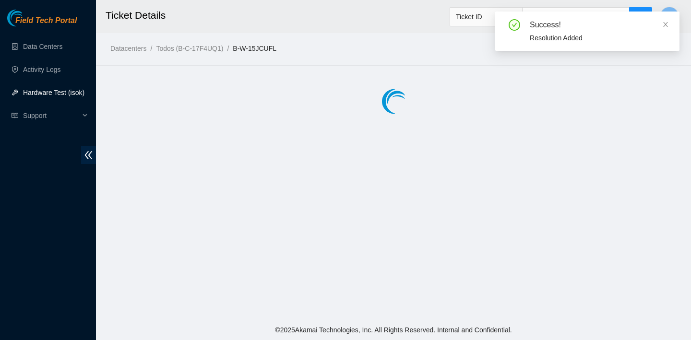
scroll to position [0, 0]
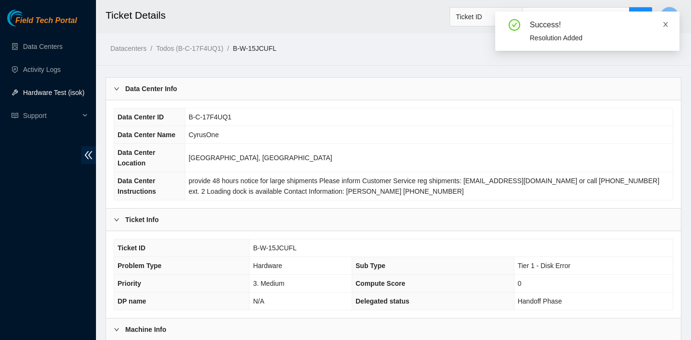
click at [667, 23] on icon "close" at bounding box center [665, 24] width 5 height 5
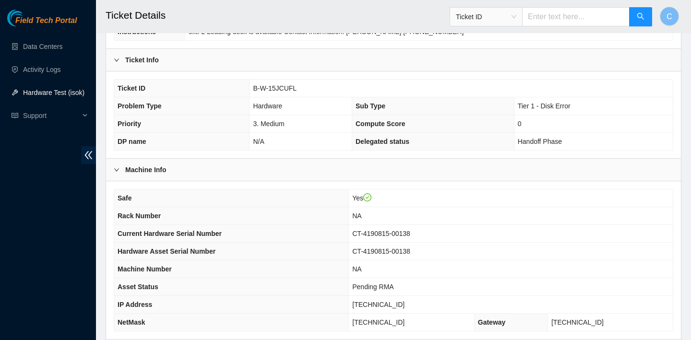
scroll to position [279, 0]
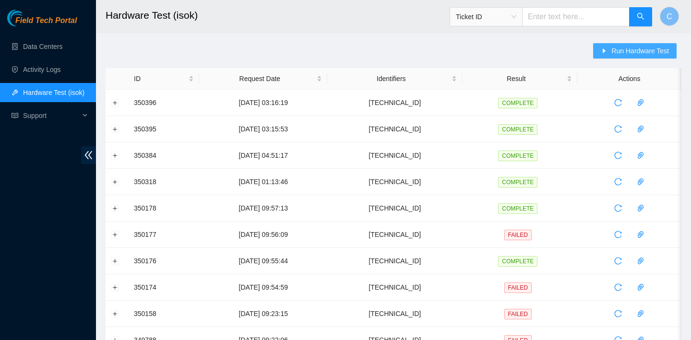
click at [617, 49] on span "Run Hardware Test" at bounding box center [641, 51] width 58 height 11
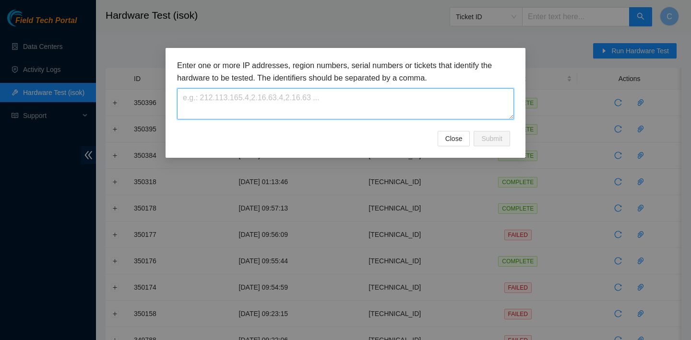
click at [354, 116] on textarea at bounding box center [345, 103] width 337 height 31
paste textarea "[TECHNICAL_ID]"
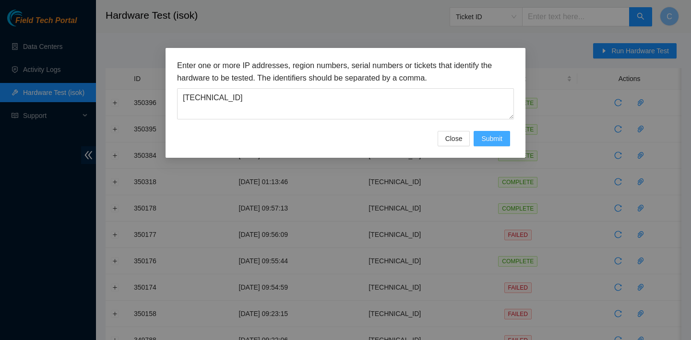
click at [494, 145] on button "Submit" at bounding box center [492, 138] width 36 height 15
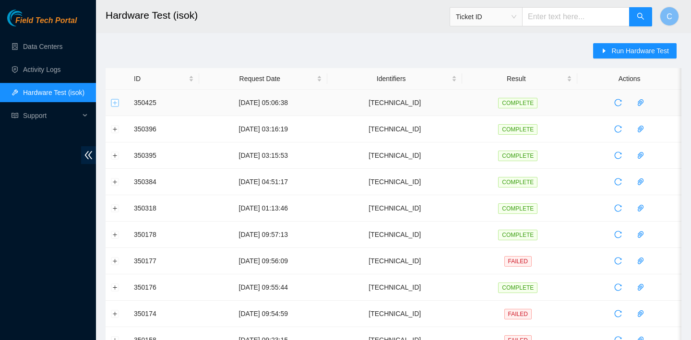
click at [117, 101] on button "Expand row" at bounding box center [115, 103] width 8 height 8
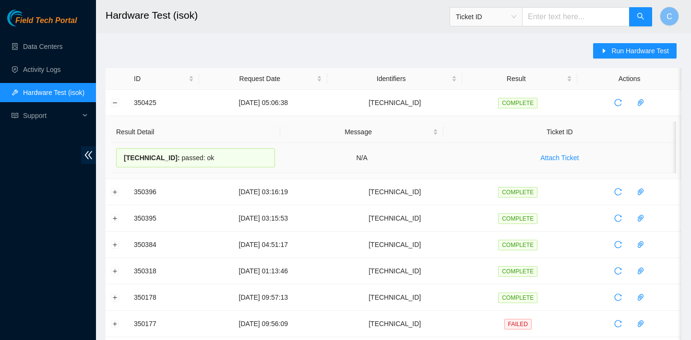
drag, startPoint x: 228, startPoint y: 156, endPoint x: 115, endPoint y: 156, distance: 113.3
click at [115, 156] on td "23.208.165.8 : passed: ok" at bounding box center [195, 158] width 169 height 30
copy div "23.208.165.8 : passed: ok"
click at [595, 47] on button "Run Hardware Test" at bounding box center [635, 50] width 84 height 15
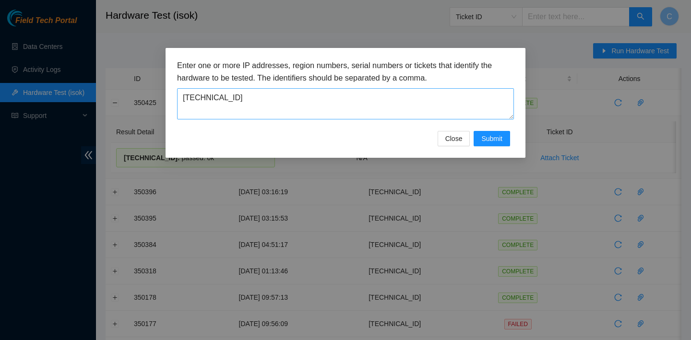
drag, startPoint x: 447, startPoint y: 84, endPoint x: 261, endPoint y: 93, distance: 186.9
click at [261, 93] on div "Enter one or more IP addresses, region numbers, serial numbers or tickets that …" at bounding box center [345, 90] width 337 height 60
drag, startPoint x: 257, startPoint y: 95, endPoint x: 191, endPoint y: 95, distance: 65.8
click at [191, 95] on textarea "23.208.165.8" at bounding box center [345, 103] width 337 height 31
type textarea "2"
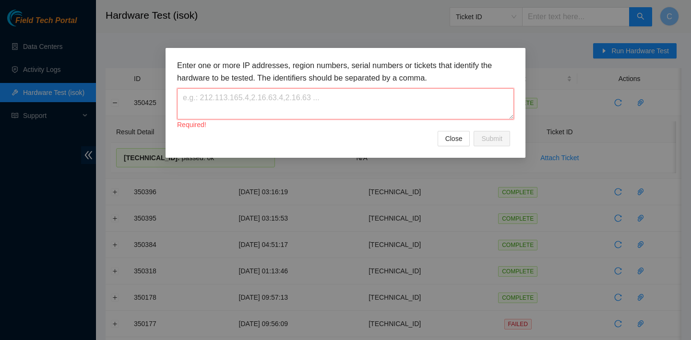
paste textarea "23.35.96.92"
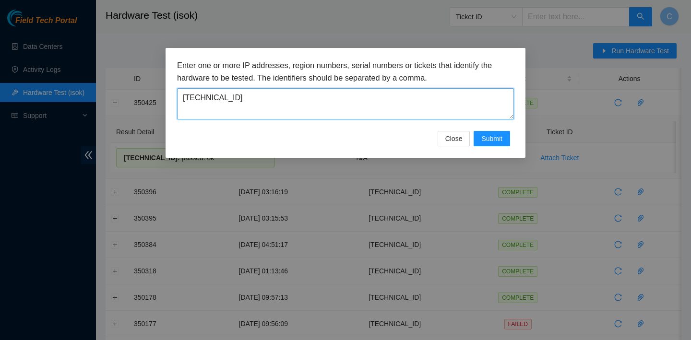
type textarea "23.35.96.92"
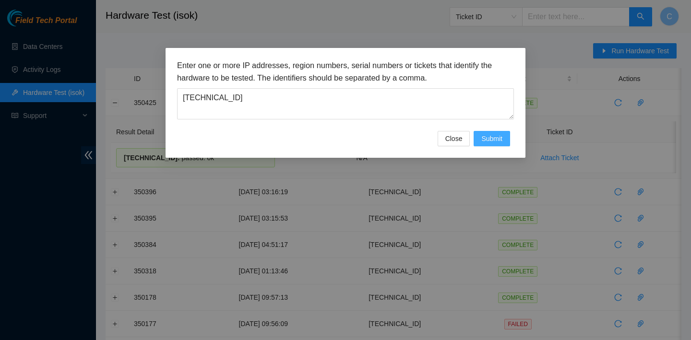
click at [499, 135] on span "Submit" at bounding box center [491, 138] width 21 height 11
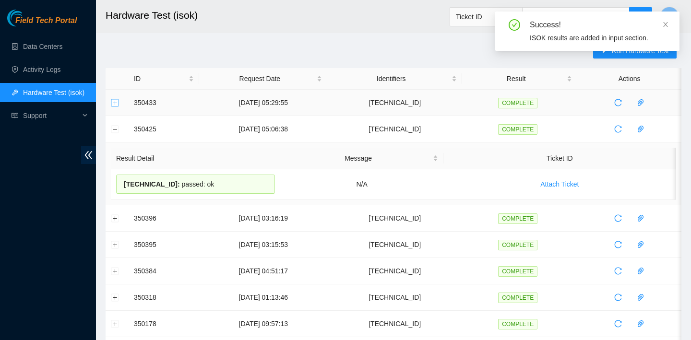
click at [116, 99] on button "Expand row" at bounding box center [115, 103] width 8 height 8
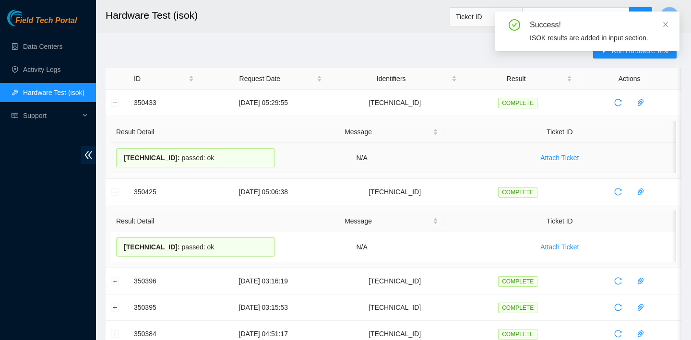
drag, startPoint x: 217, startPoint y: 154, endPoint x: 123, endPoint y: 152, distance: 94.1
click at [123, 152] on div "23.35.96.92 : passed: ok" at bounding box center [195, 157] width 159 height 19
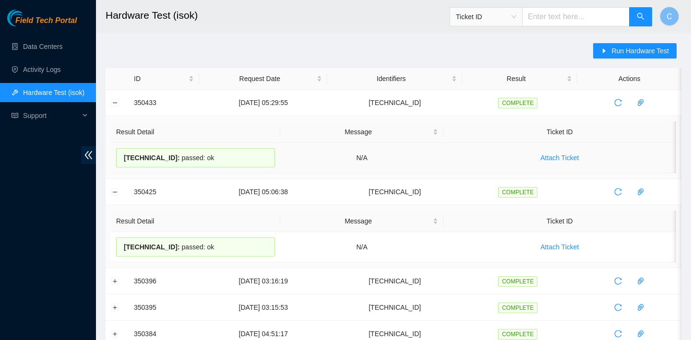
copy div "23.35.96.92 : passed: ok"
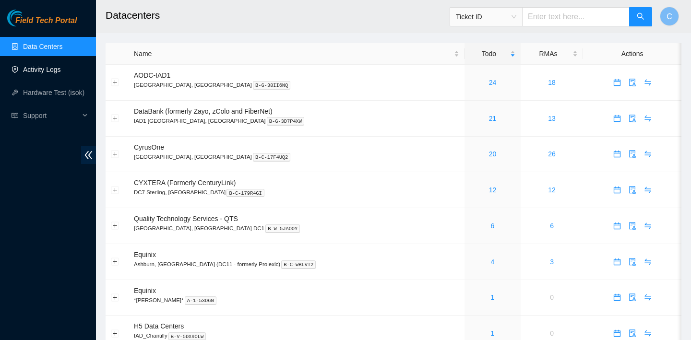
click at [61, 73] on link "Activity Logs" at bounding box center [42, 70] width 38 height 8
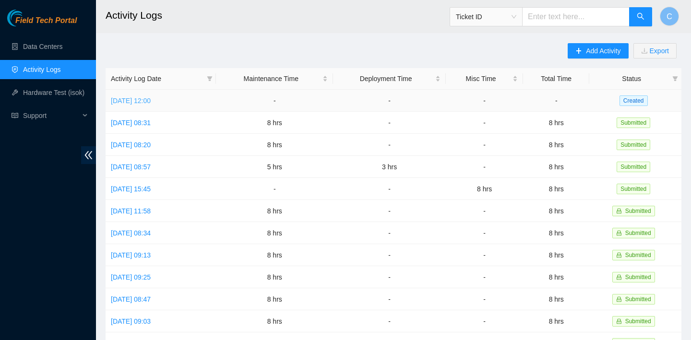
click at [151, 101] on link "[DATE] 12:00" at bounding box center [131, 101] width 40 height 8
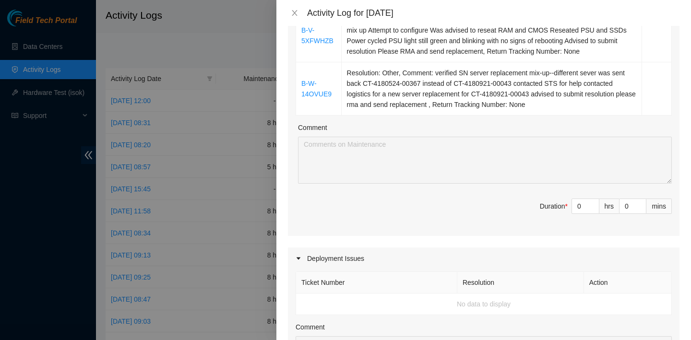
scroll to position [565, 0]
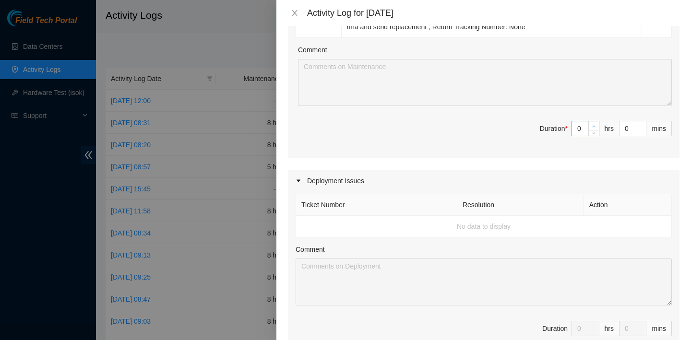
type input "1"
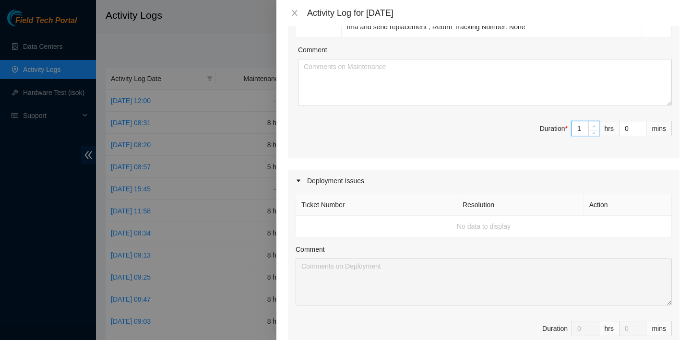
click at [591, 128] on span "up" at bounding box center [594, 126] width 6 height 6
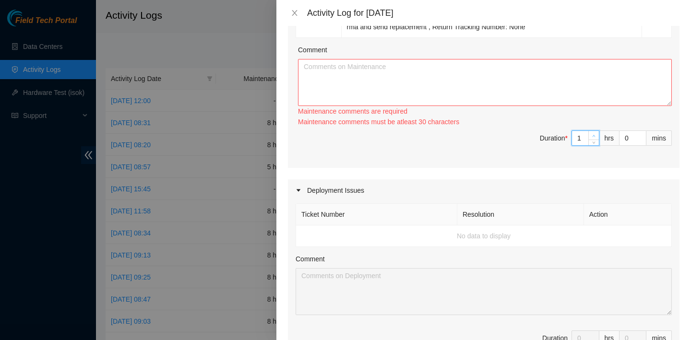
type input "2"
click at [592, 136] on icon "up" at bounding box center [593, 135] width 3 height 3
type input "3"
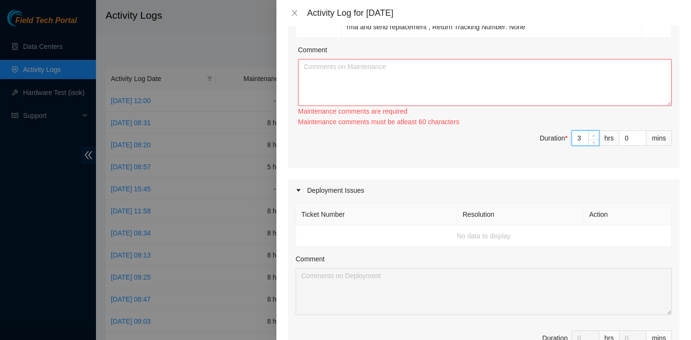
click at [592, 136] on div at bounding box center [593, 138] width 11 height 14
type input "2"
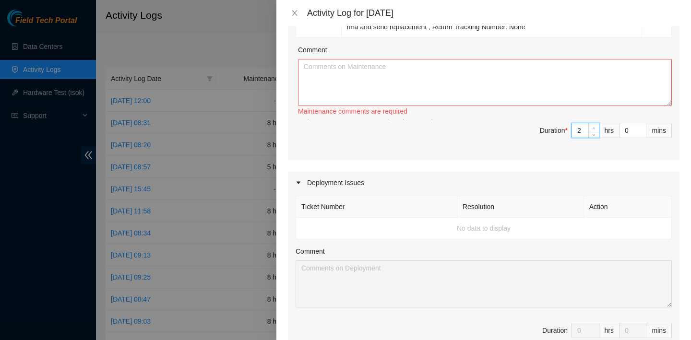
click at [592, 136] on icon "down" at bounding box center [593, 134] width 3 height 3
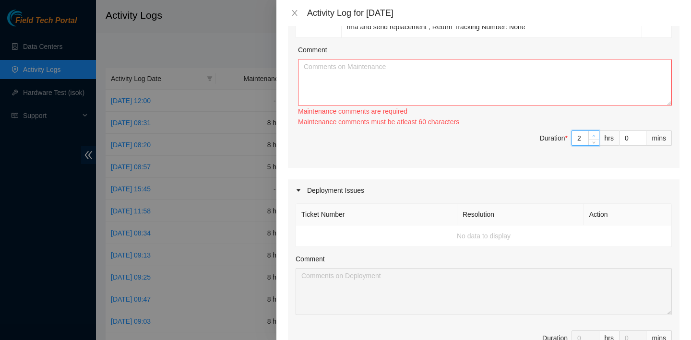
type input "3"
click at [593, 136] on icon "up" at bounding box center [594, 136] width 3 height 2
type input "4"
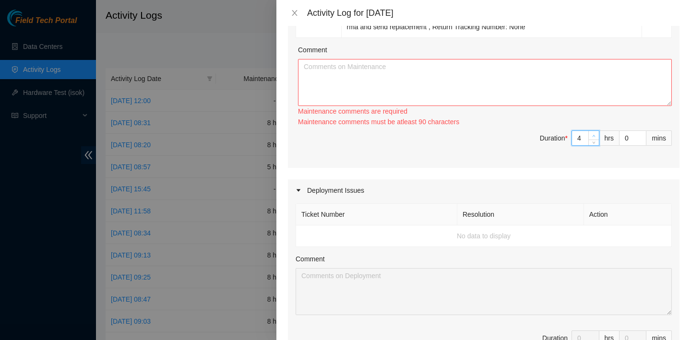
click at [593, 133] on span "up" at bounding box center [594, 136] width 6 height 6
type input "5"
click at [593, 133] on span "up" at bounding box center [594, 136] width 6 height 6
type input "6"
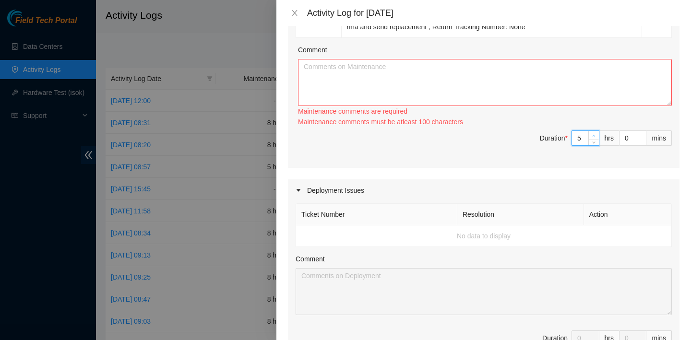
type input "6"
click at [593, 133] on span "up" at bounding box center [594, 136] width 6 height 6
type input "7"
click at [593, 133] on span "up" at bounding box center [594, 136] width 6 height 6
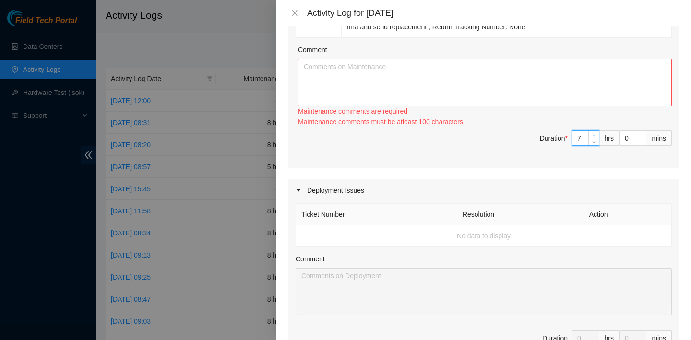
type input "8"
click at [593, 133] on span "up" at bounding box center [594, 136] width 6 height 6
type input "9"
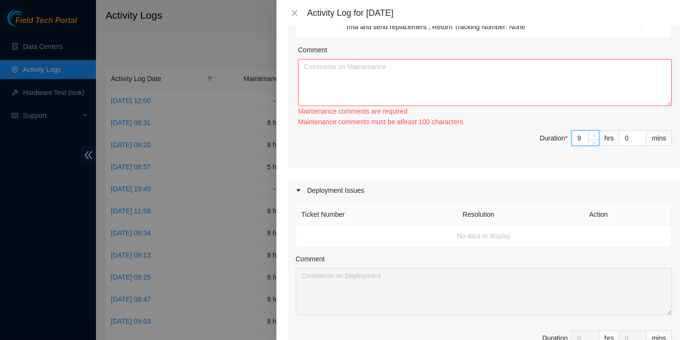
click at [593, 133] on span "up" at bounding box center [594, 136] width 6 height 6
type input "10"
click at [593, 133] on span "up" at bounding box center [594, 136] width 6 height 6
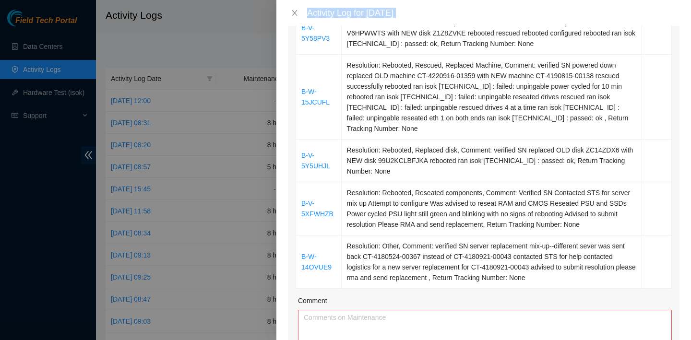
scroll to position [528, 0]
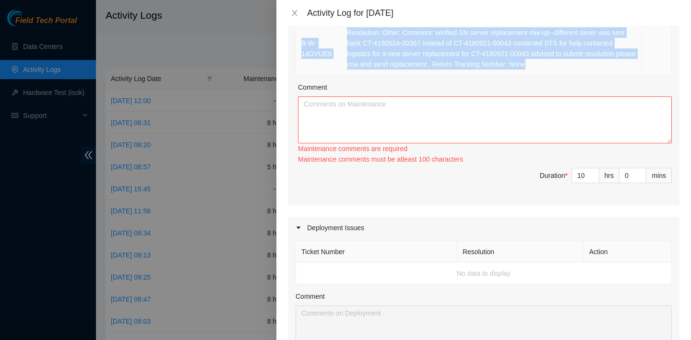
drag, startPoint x: 304, startPoint y: 210, endPoint x: 546, endPoint y: 70, distance: 280.0
copy tbody "B-V-5RZMG6O Resolution: Clean/Replaced optic, Reseated components, Comment: ver…"
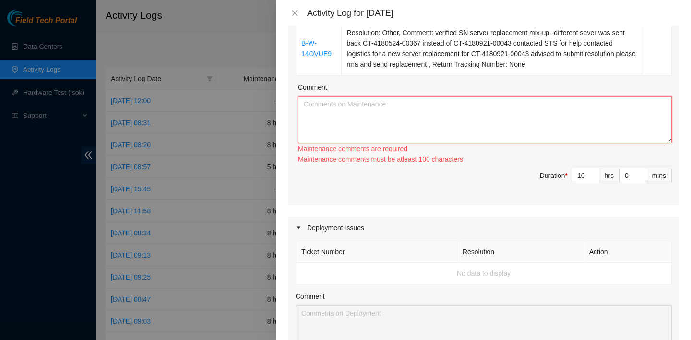
click at [460, 139] on textarea "Comment" at bounding box center [485, 119] width 374 height 47
paste textarea "B-V-5RZMG6O Resolution: Clean/Replaced optic, Reseated components, Comment: ver…"
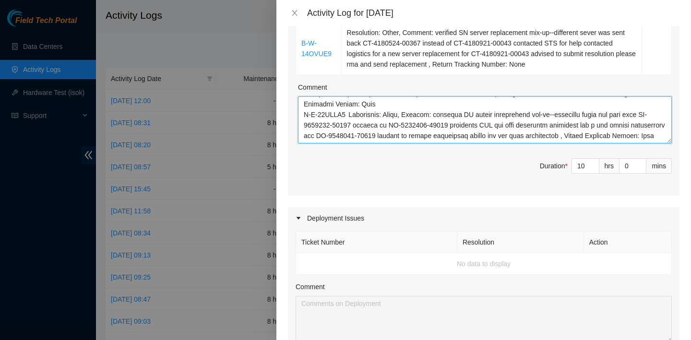
scroll to position [834, 0]
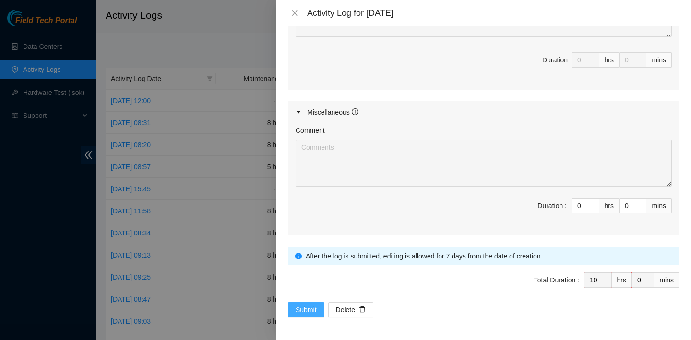
type textarea "B-V-5RZMG6O Resolution: Clean/Replaced optic, Reseated components, Comment: ver…"
click at [307, 310] on span "Submit" at bounding box center [306, 310] width 21 height 11
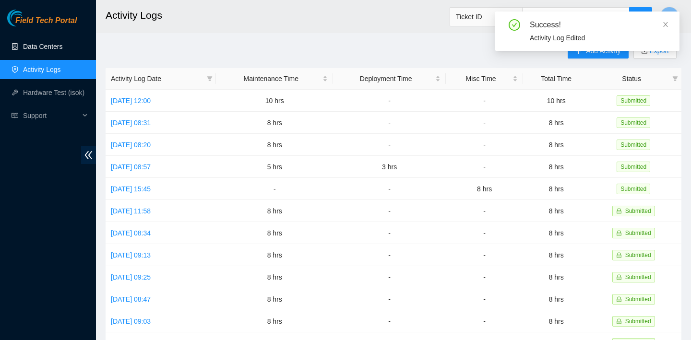
click at [40, 45] on link "Data Centers" at bounding box center [42, 47] width 39 height 8
